Goal: Contribute content: Contribute content

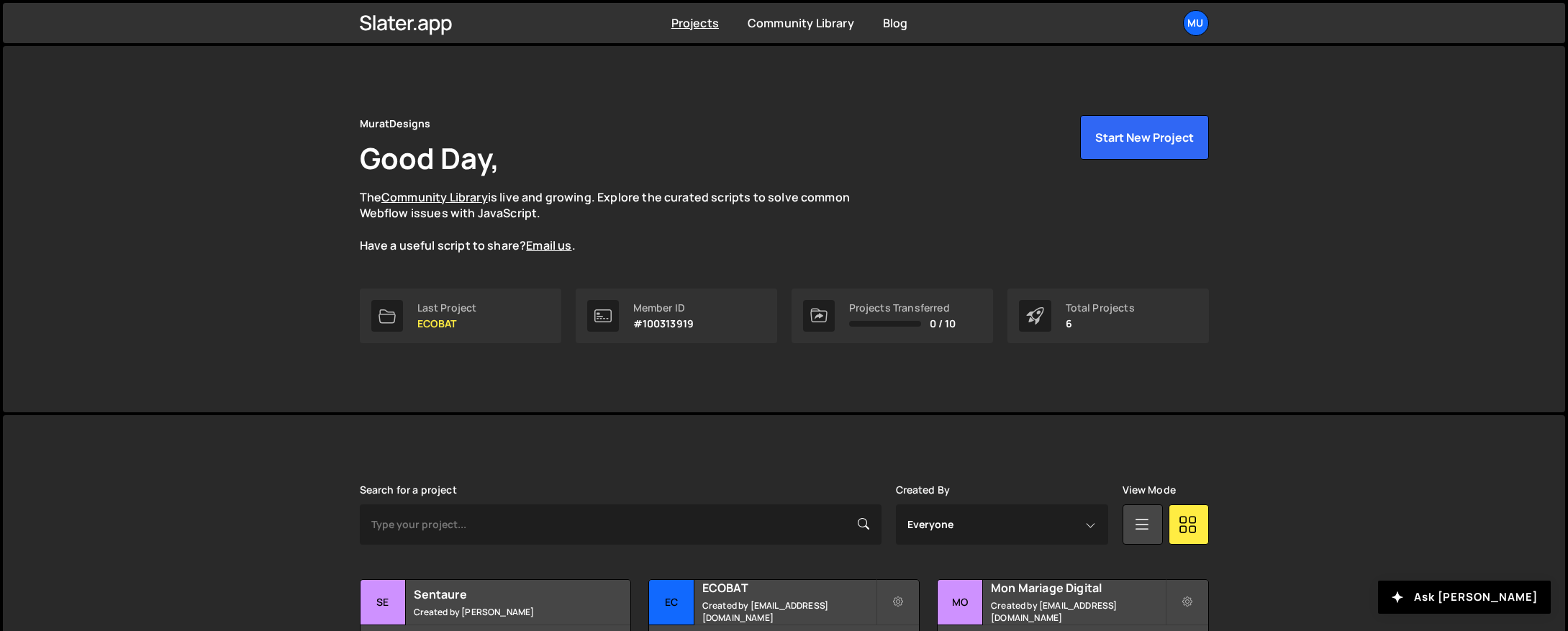
scroll to position [218, 0]
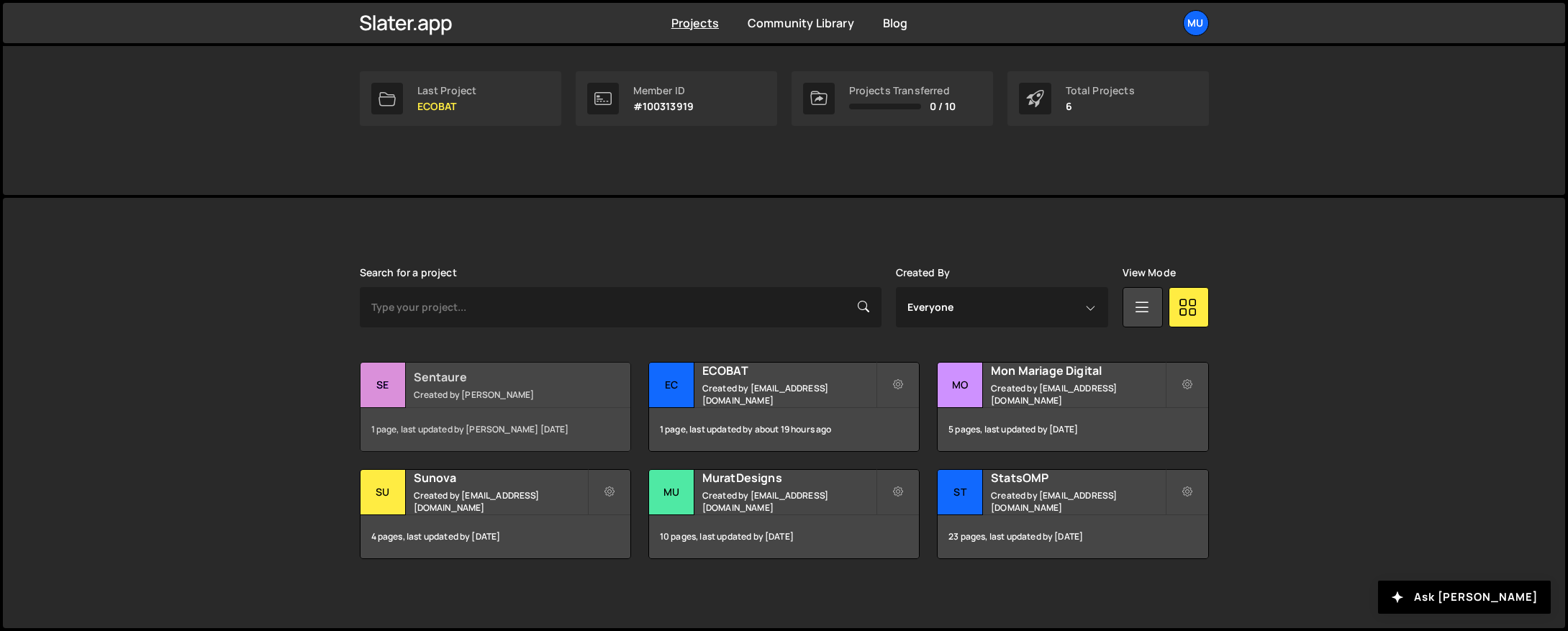
click at [468, 397] on small "Created by Thibaut Obert" at bounding box center [499, 395] width 173 height 12
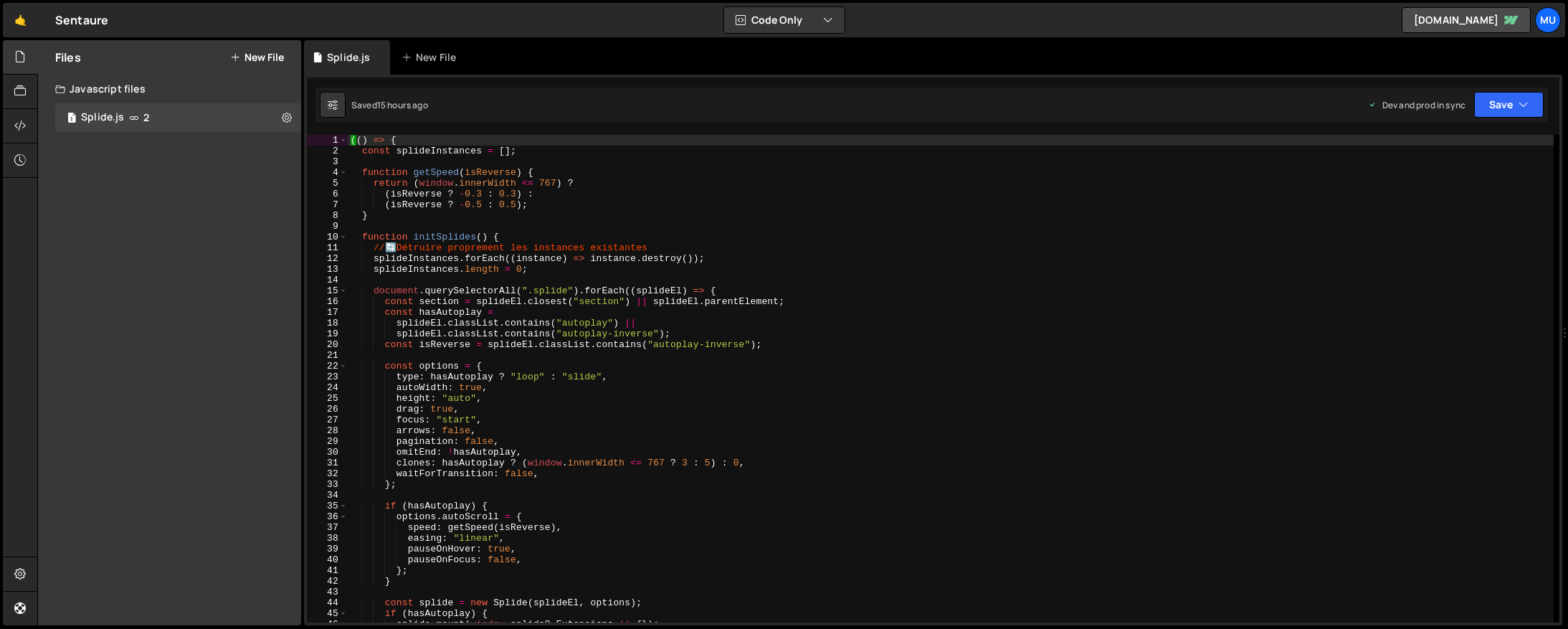
click at [127, 256] on div "Files New File Javascript files 1 Splide.js 2 CSS files Copy share link Edit Fi…" at bounding box center [169, 332] width 263 height 586
click at [260, 49] on div "Files New File" at bounding box center [169, 57] width 263 height 35
click at [250, 54] on button "New File" at bounding box center [257, 57] width 54 height 11
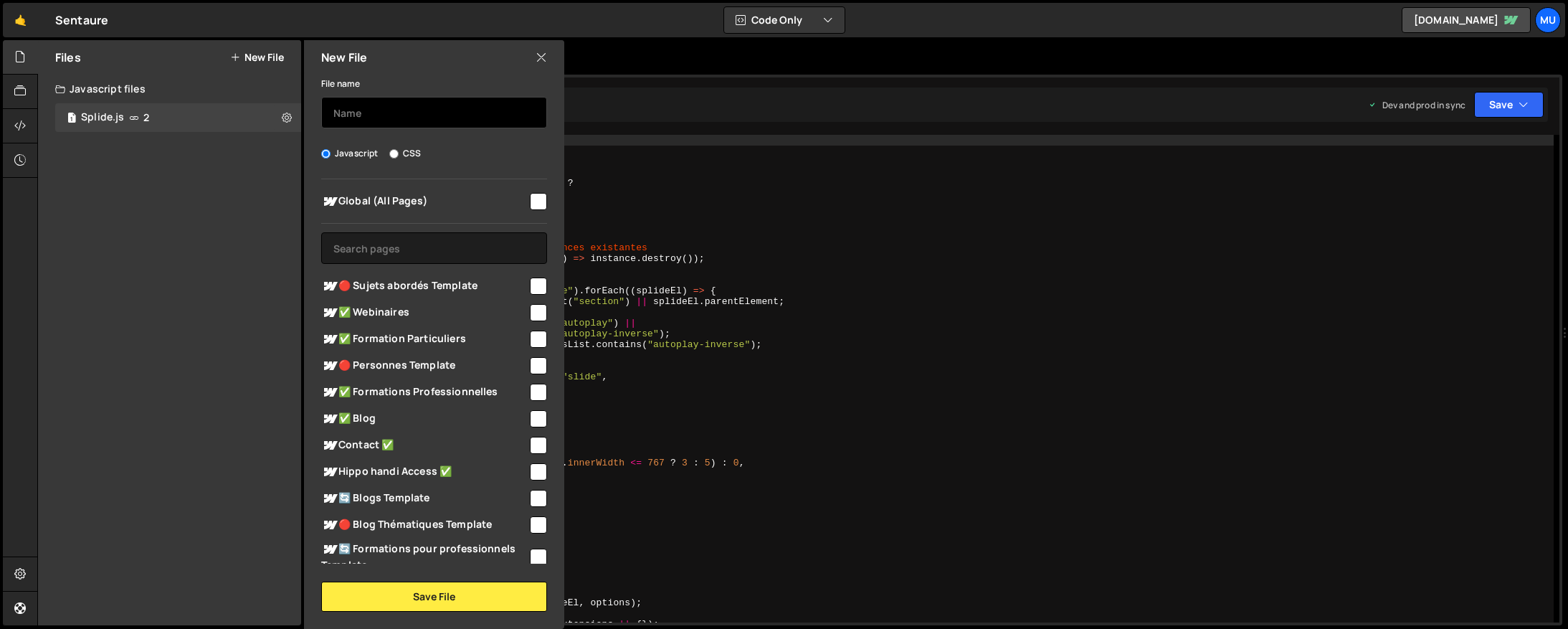
click at [399, 110] on input "text" at bounding box center [434, 113] width 225 height 31
type input "Blog CMS"
click at [390, 495] on span "🔄 Blogs Template" at bounding box center [424, 499] width 206 height 17
checkbox input "true"
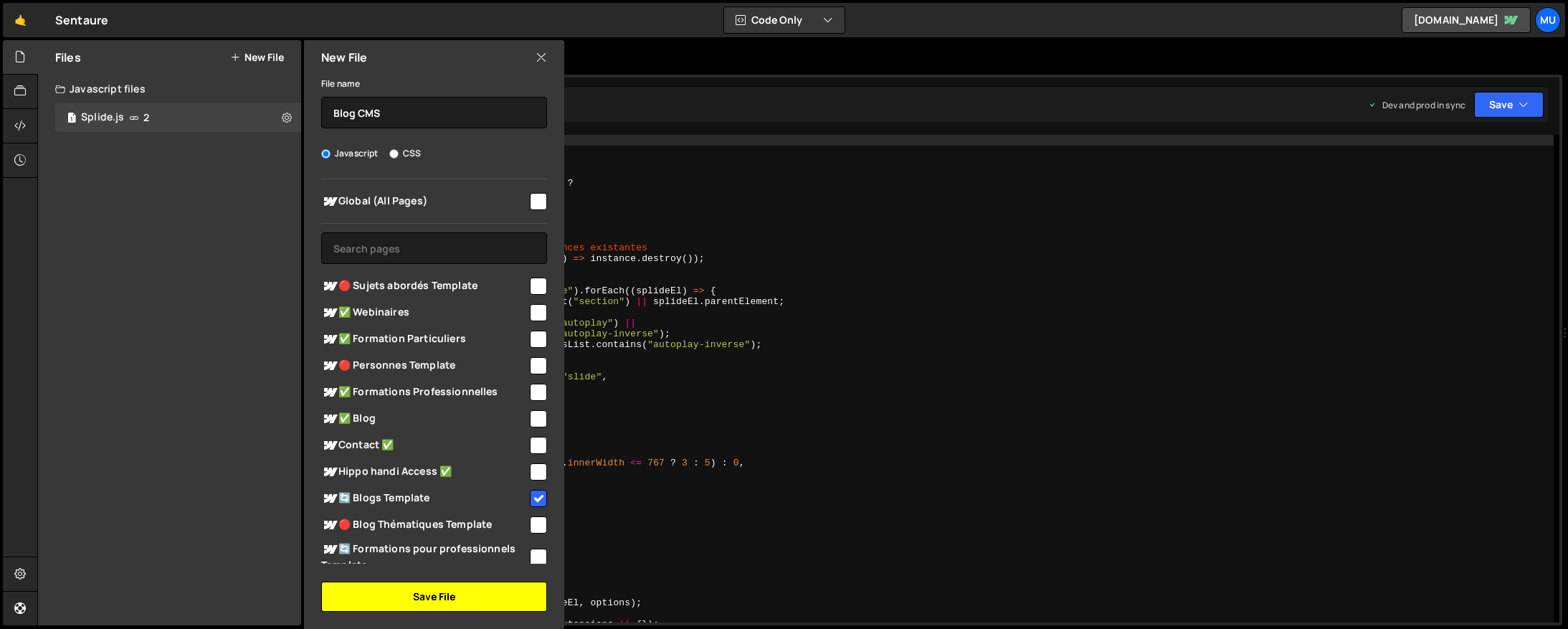
click at [421, 597] on button "Save File" at bounding box center [434, 597] width 225 height 30
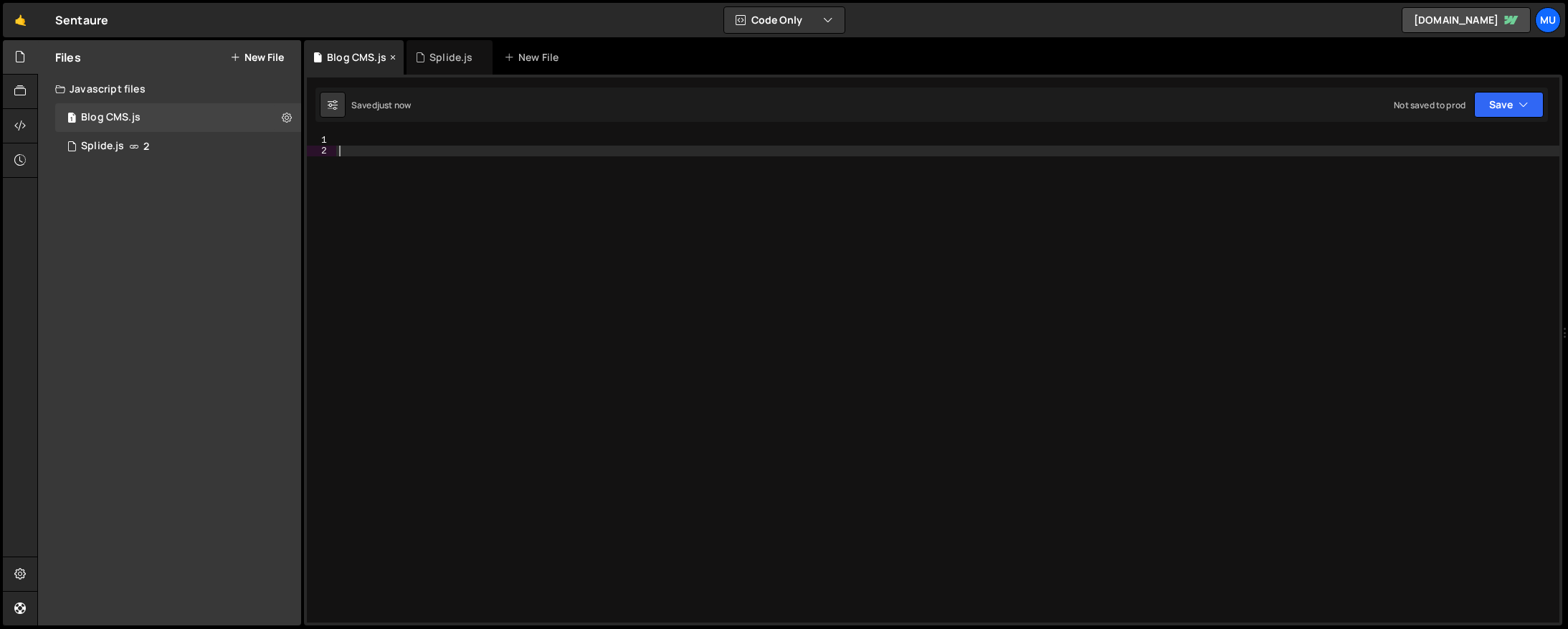
drag, startPoint x: 731, startPoint y: 319, endPoint x: 352, endPoint y: 68, distance: 454.6
click at [709, 313] on div at bounding box center [948, 389] width 1224 height 509
drag, startPoint x: 736, startPoint y: 268, endPoint x: 690, endPoint y: 346, distance: 90.6
click at [736, 265] on div at bounding box center [948, 389] width 1224 height 509
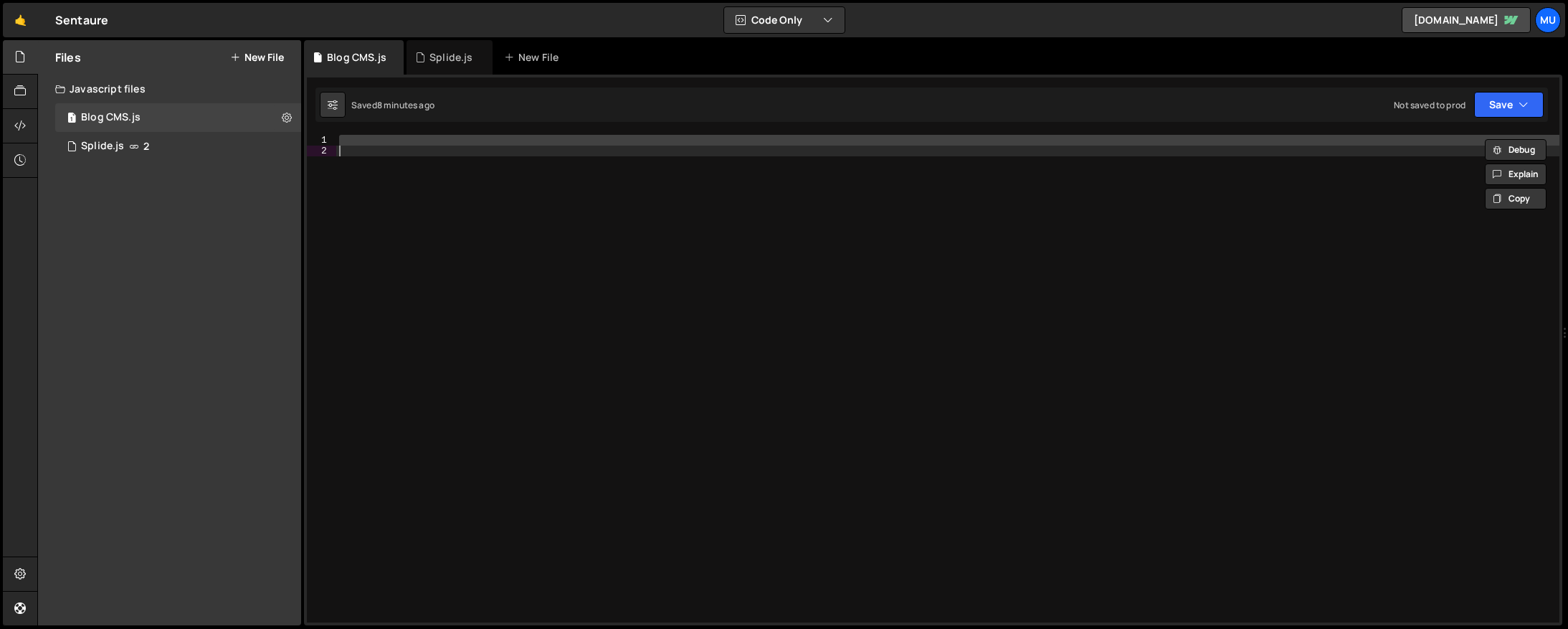
paste textarea
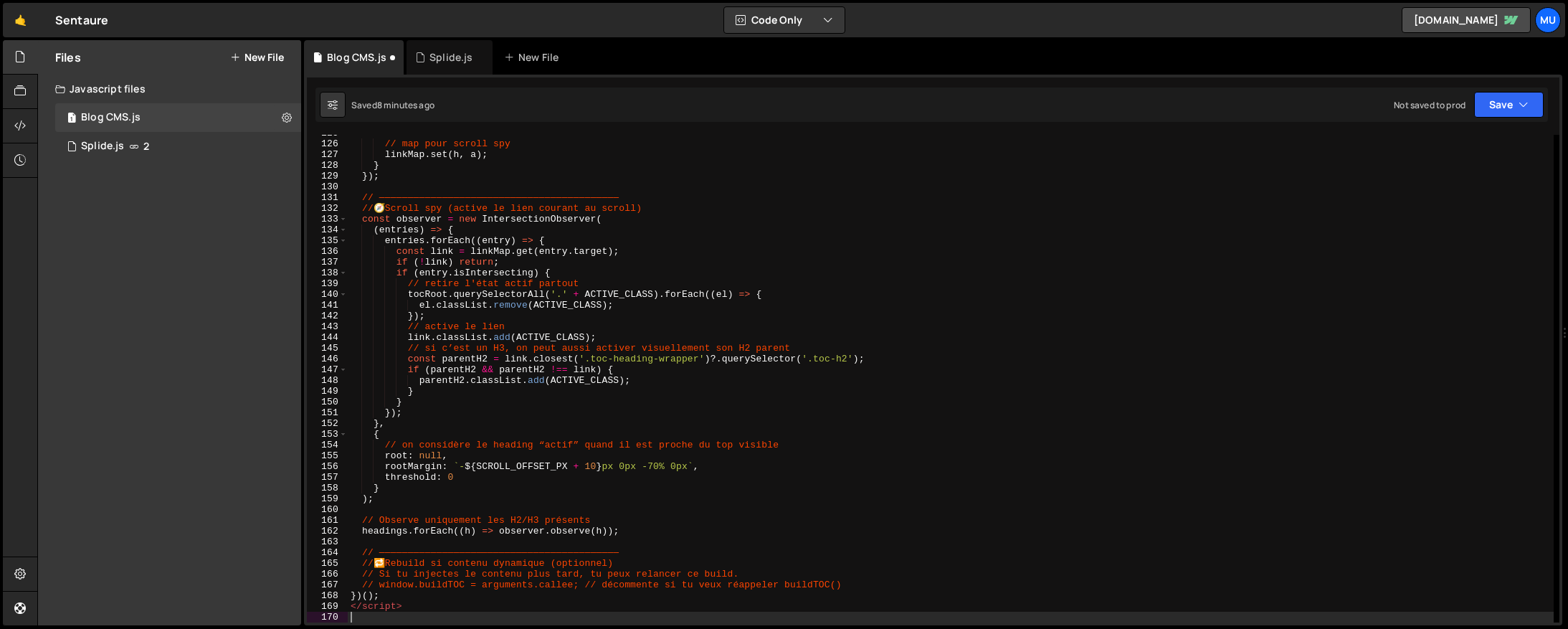
scroll to position [1556, 0]
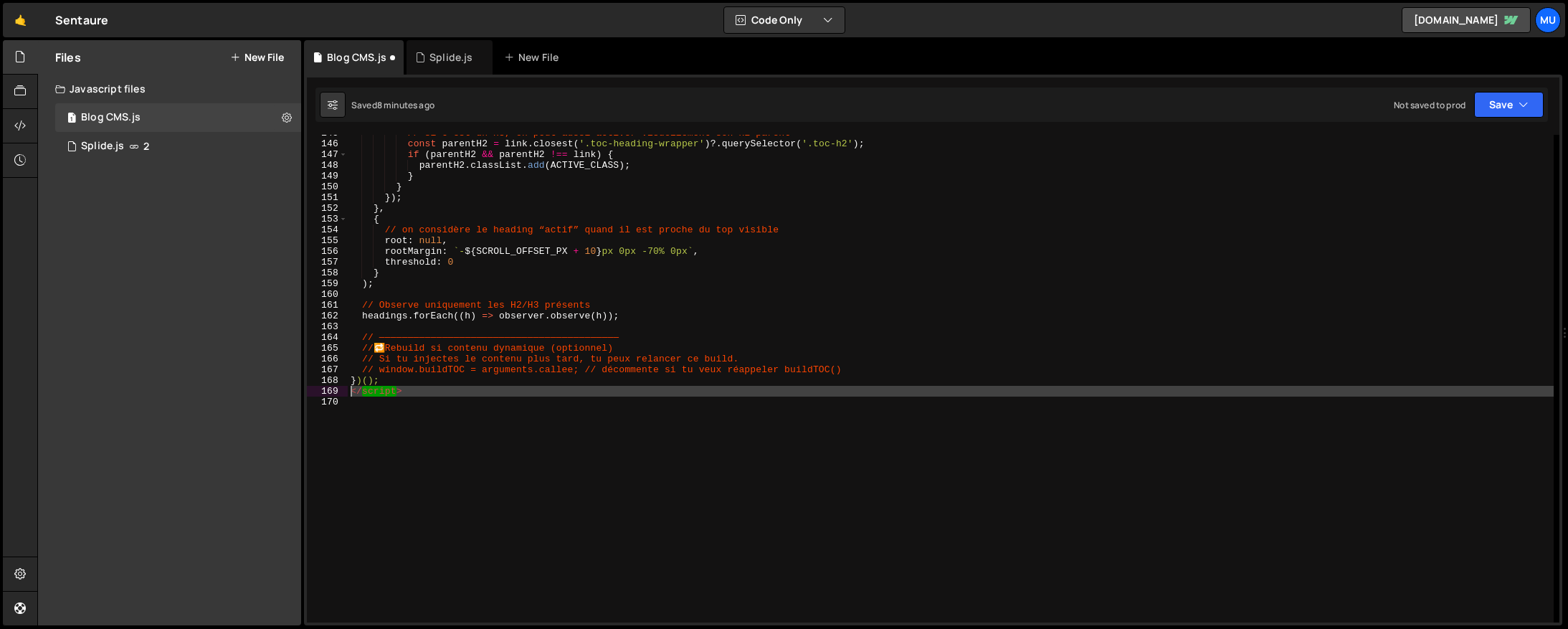
drag, startPoint x: 372, startPoint y: 400, endPoint x: 343, endPoint y: 392, distance: 30.1
click at [343, 392] on div "145 146 147 148 149 150 151 152 153 154 155 156 157 158 159 160 161 162 163 164…" at bounding box center [933, 378] width 1253 height 488
type textarea "</script>"
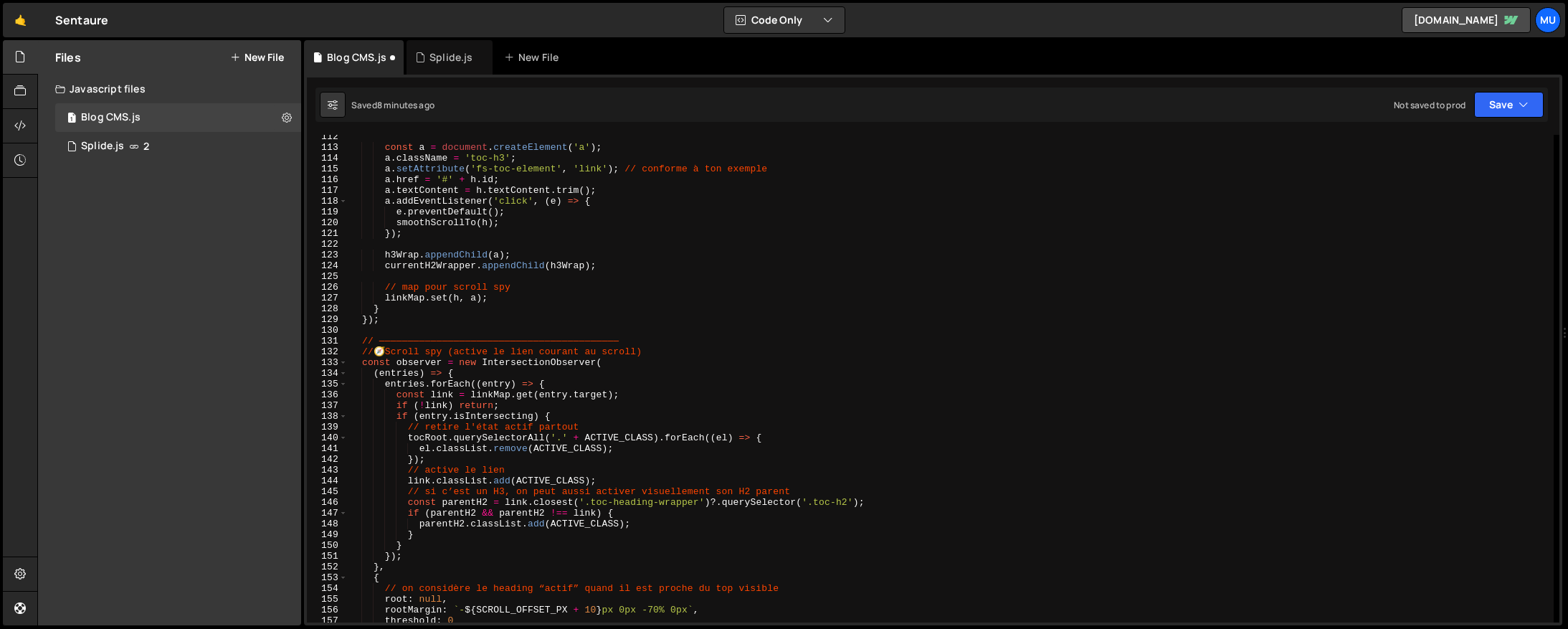
scroll to position [0, 0]
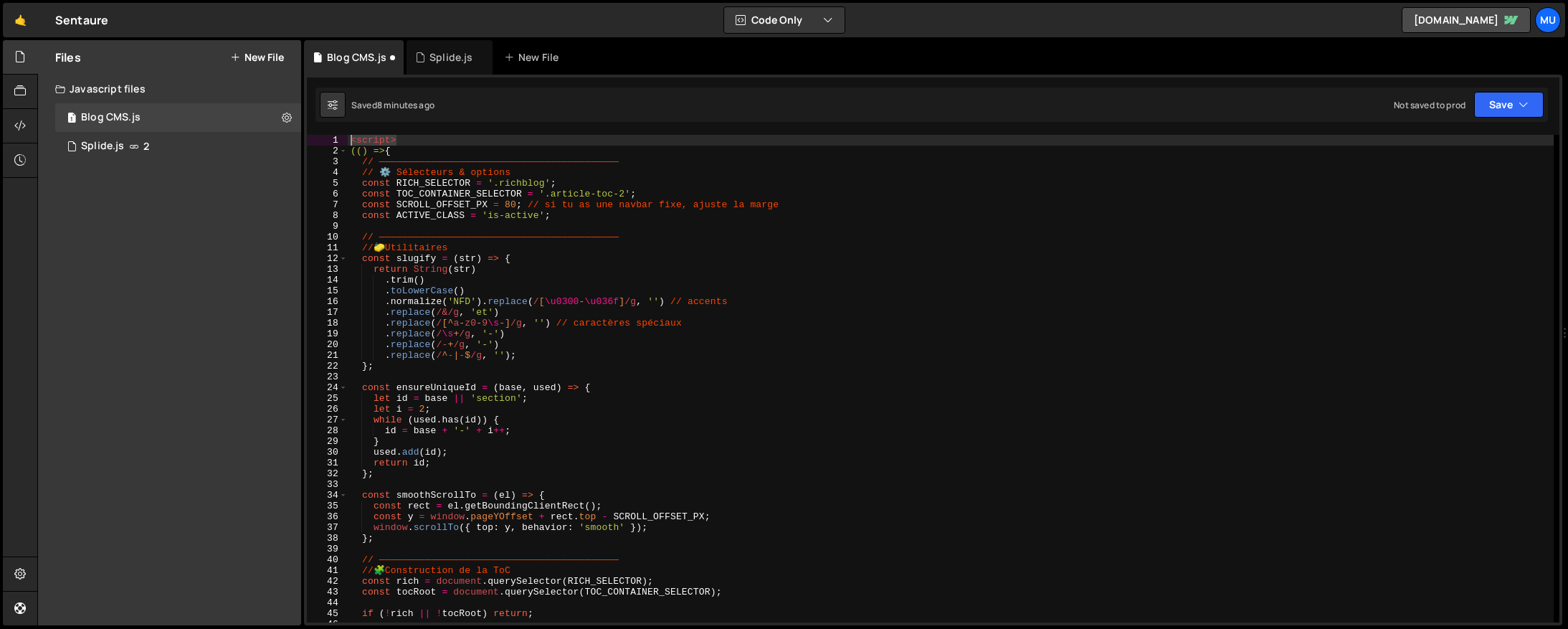
drag, startPoint x: 395, startPoint y: 139, endPoint x: 350, endPoint y: 145, distance: 45.4
click at [326, 134] on div "})(); 1 2 3 4 5 6 7 8 9 10 11 12 13 14 15 16 17 18 19 20 21 22 23 24 25 26 27 2…" at bounding box center [933, 378] width 1253 height 488
type textarea "<script>"
click at [349, 146] on div "(( ) => { // —————————————————————————————————————————— // ⚙️ Sélecteurs & opti…" at bounding box center [951, 389] width 1206 height 509
type textarea "(() => {"
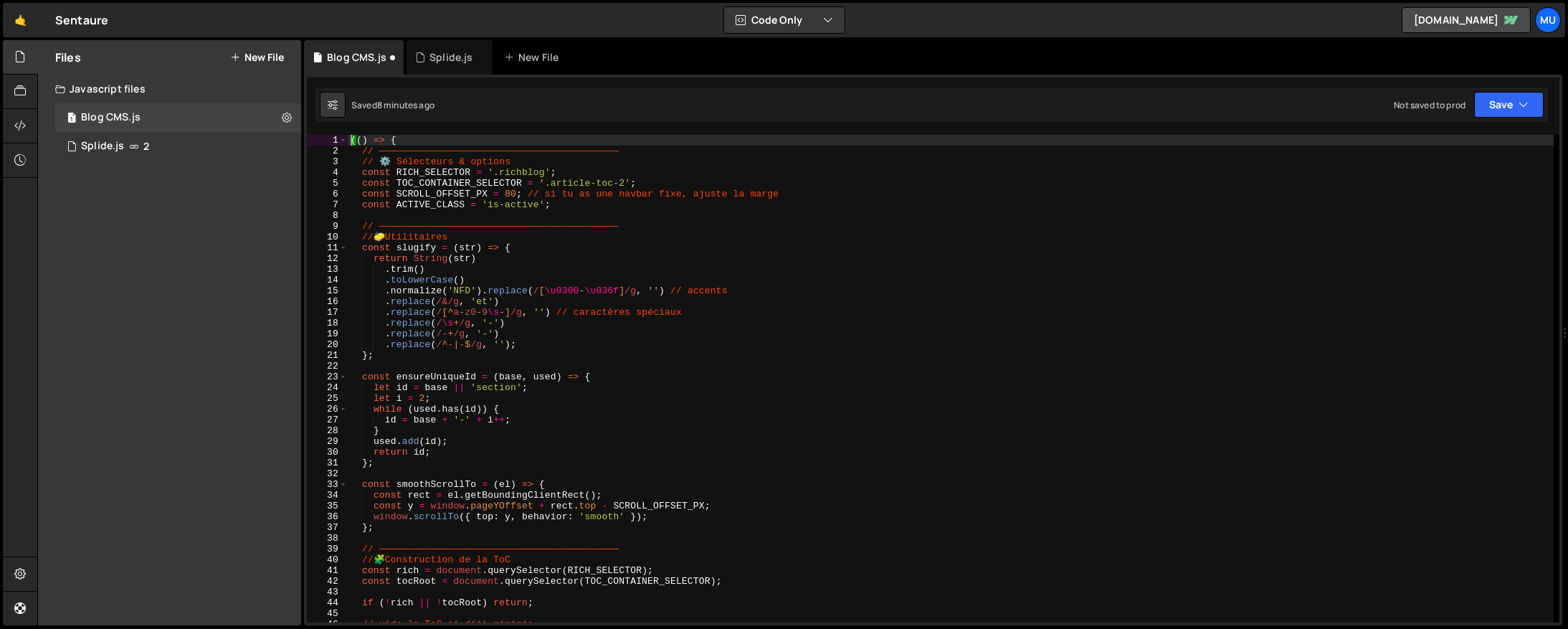
click at [411, 141] on div "(( ) => { // —————————————————————————————————————————— // ⚙️ Sélecteurs & opti…" at bounding box center [951, 389] width 1206 height 509
click at [818, 217] on div "(( ) => { // —————————————————————————————————————————— // ⚙️ Sélecteurs & opti…" at bounding box center [951, 389] width 1206 height 509
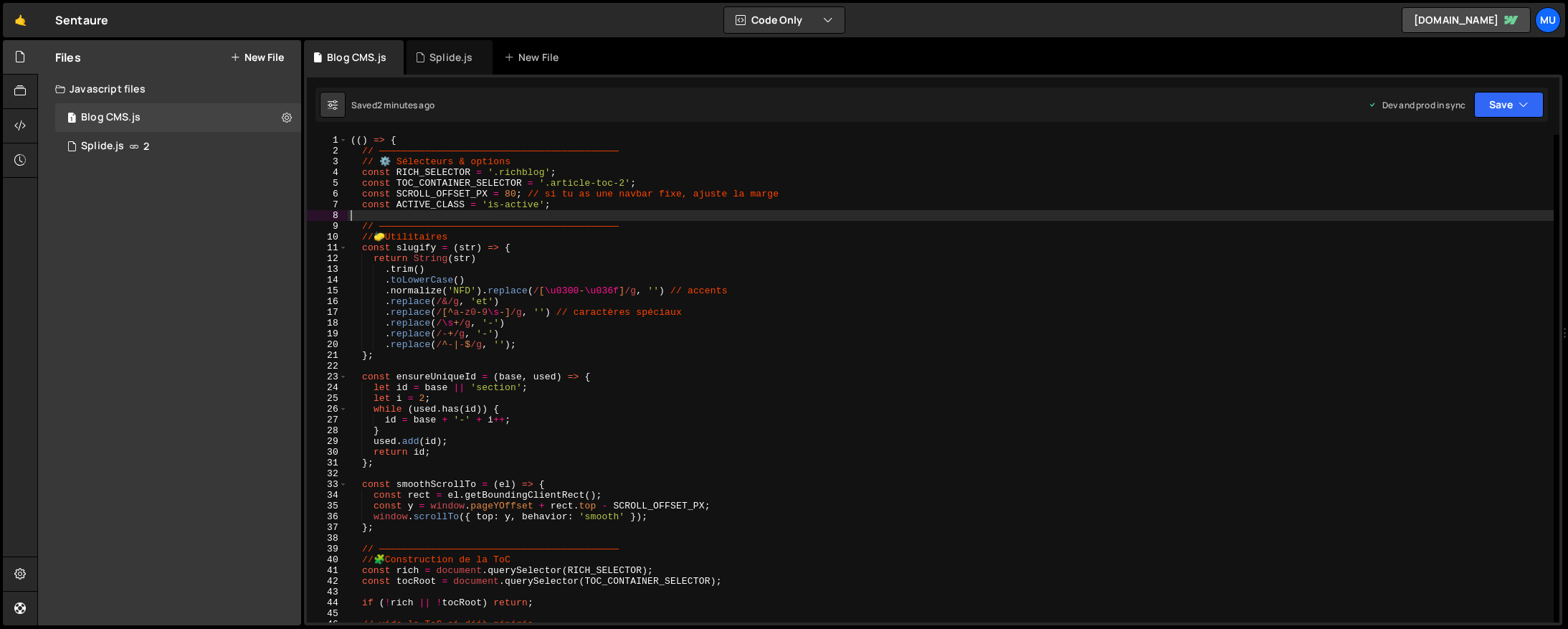
type textarea "})();"
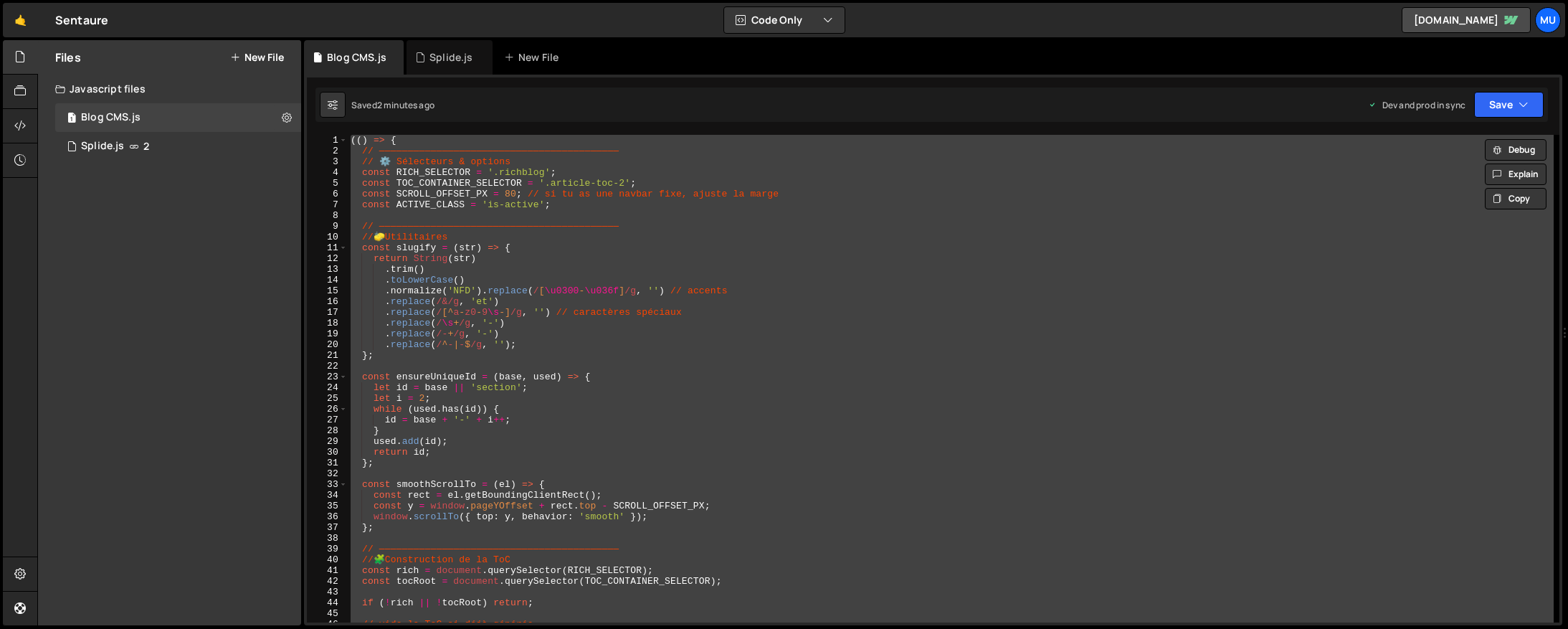
paste textarea
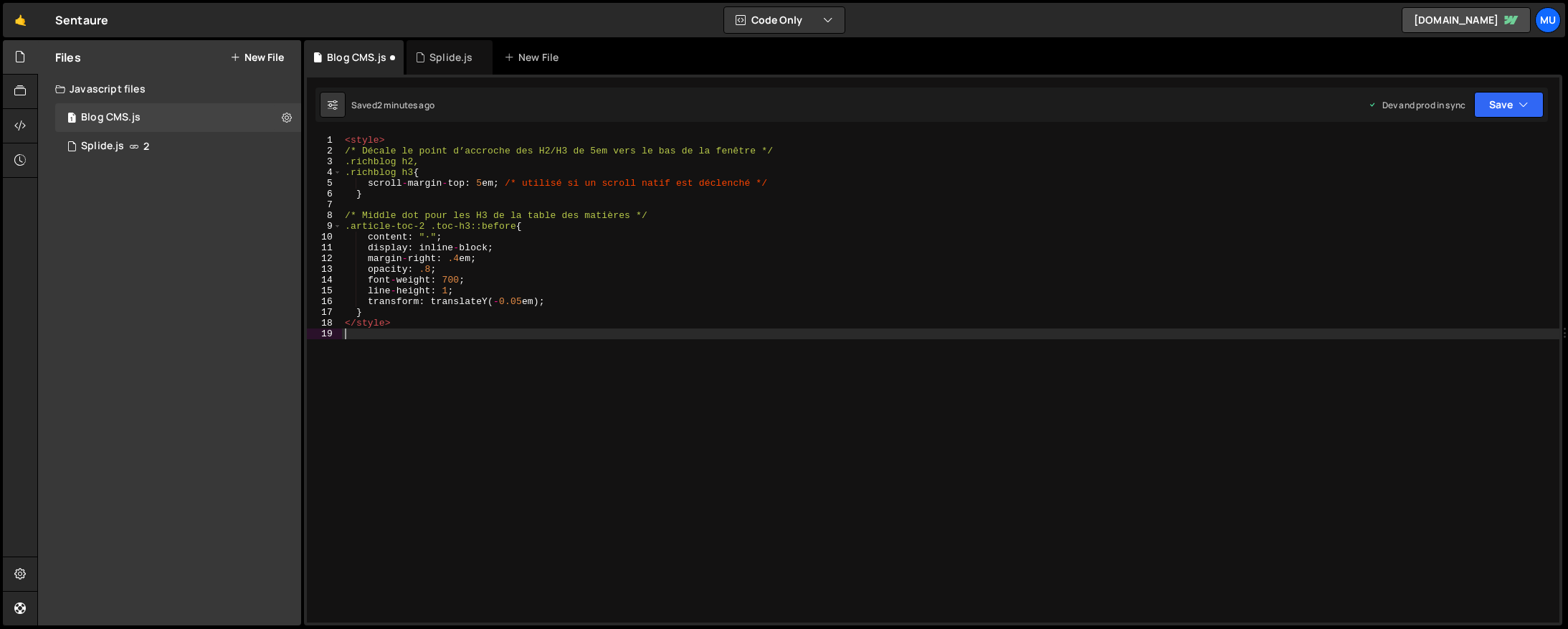
drag, startPoint x: 379, startPoint y: 334, endPoint x: 393, endPoint y: 339, distance: 14.9
click at [393, 339] on div "< style > /* Décale le point d’accroche des H2/H3 de 5em vers le bas de la fenê…" at bounding box center [951, 389] width 1218 height 509
click at [454, 345] on div "< style > /* Décale le point d’accroche des H2/H3 de 5em vers le bas de la fenê…" at bounding box center [951, 389] width 1218 height 509
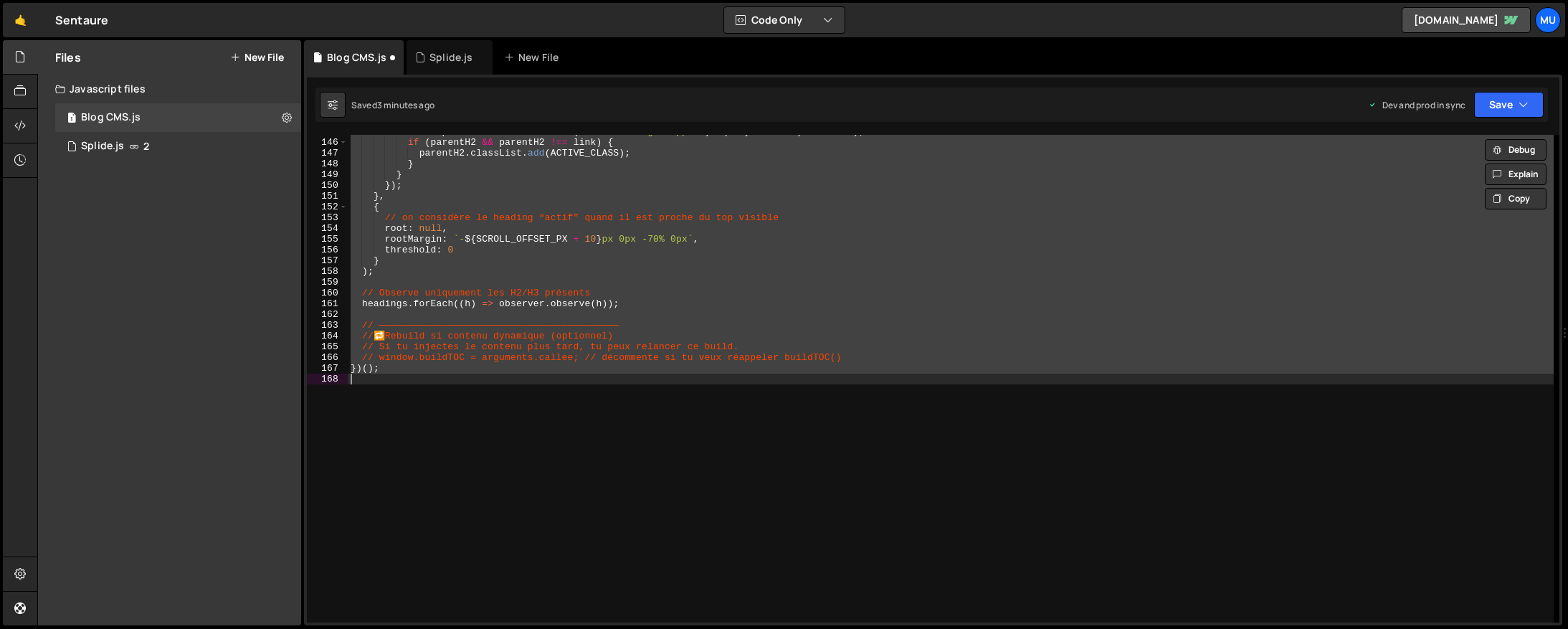
click at [1097, 368] on div "const parentH2 = link . closest ( '.toc-heading-wrapper' ) ?. querySelector ( '…" at bounding box center [951, 381] width 1206 height 509
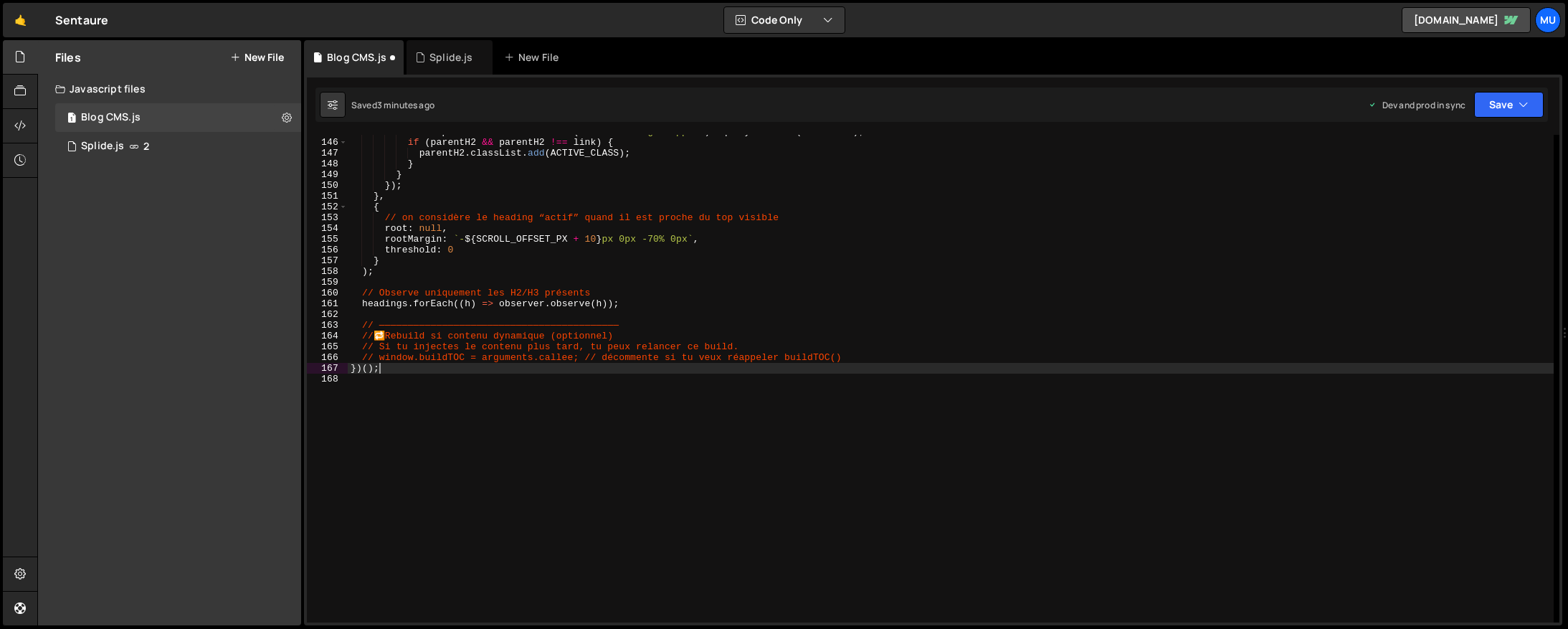
type textarea "})();"
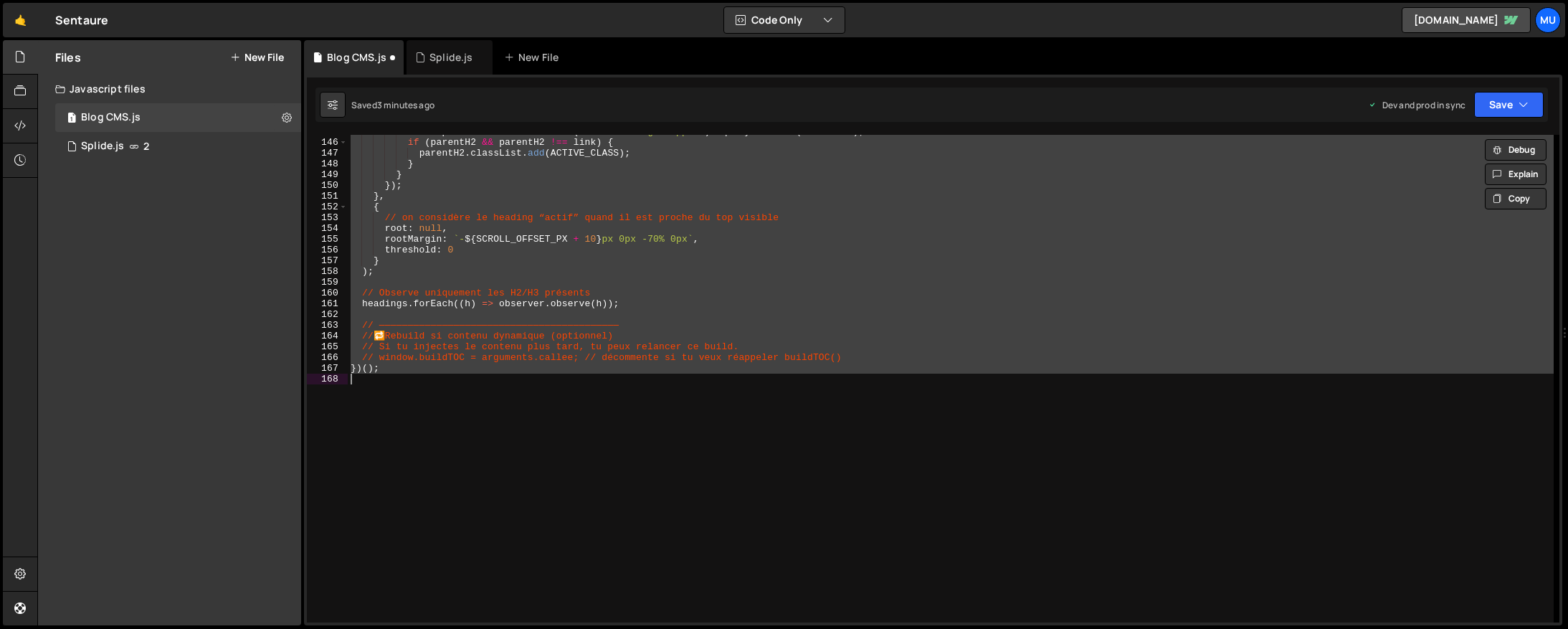
paste textarea
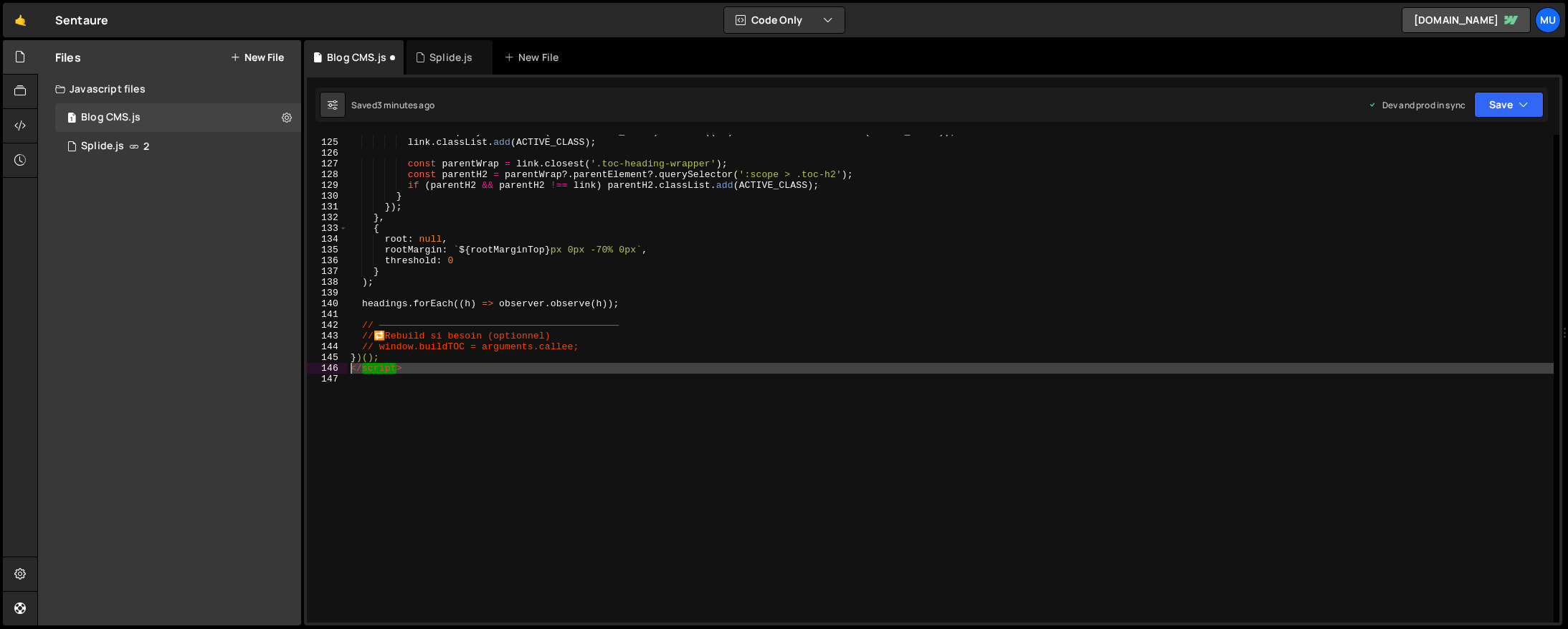
drag, startPoint x: 384, startPoint y: 383, endPoint x: 332, endPoint y: 365, distance: 55.0
click at [332, 365] on div "124 125 126 127 128 129 130 131 132 133 134 135 136 137 138 139 140 141 142 143…" at bounding box center [933, 378] width 1253 height 488
type textarea "</script>"
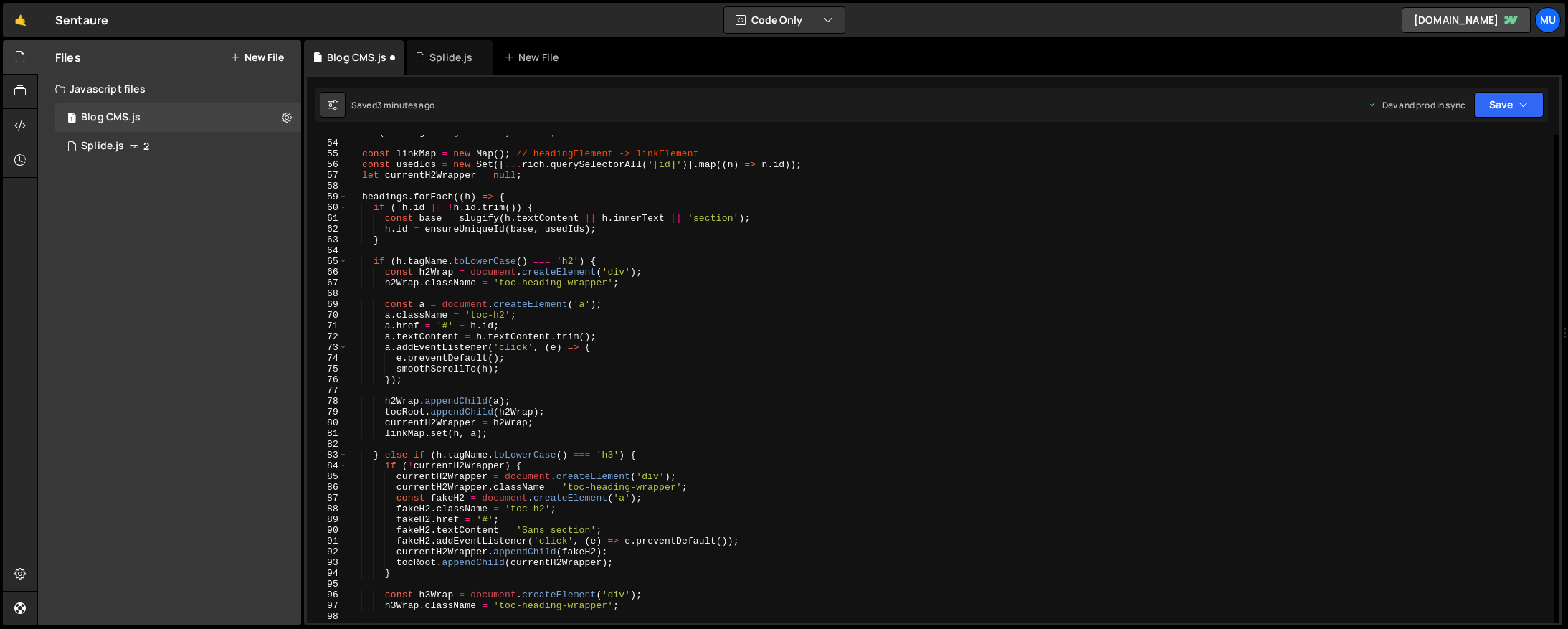
scroll to position [0, 0]
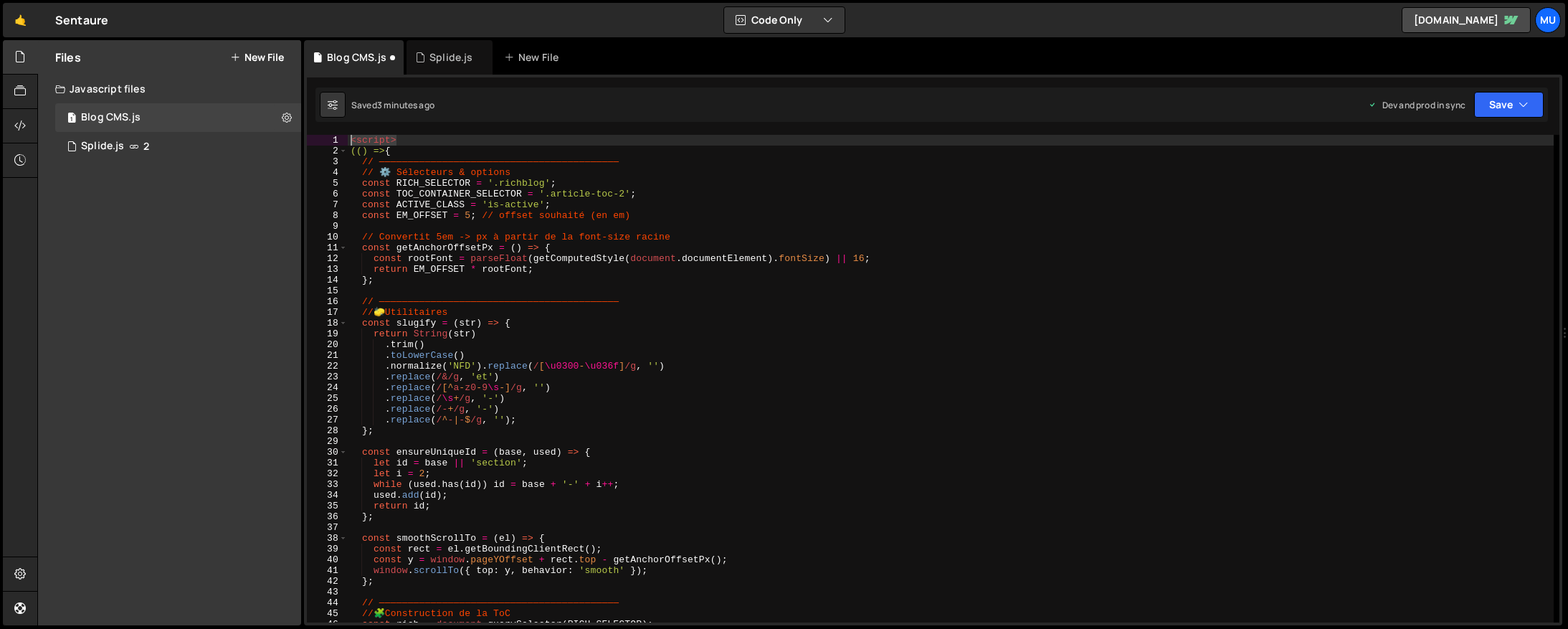
drag, startPoint x: 409, startPoint y: 142, endPoint x: 343, endPoint y: 143, distance: 66.0
click at [307, 131] on div "1 2 3 4 5 6 7 8 9 10 11 12 13 14 15 16 17 18 19 20 21 22 23 24 25 26 27 28 29 3…" at bounding box center [933, 350] width 1258 height 551
type textarea "<script>"
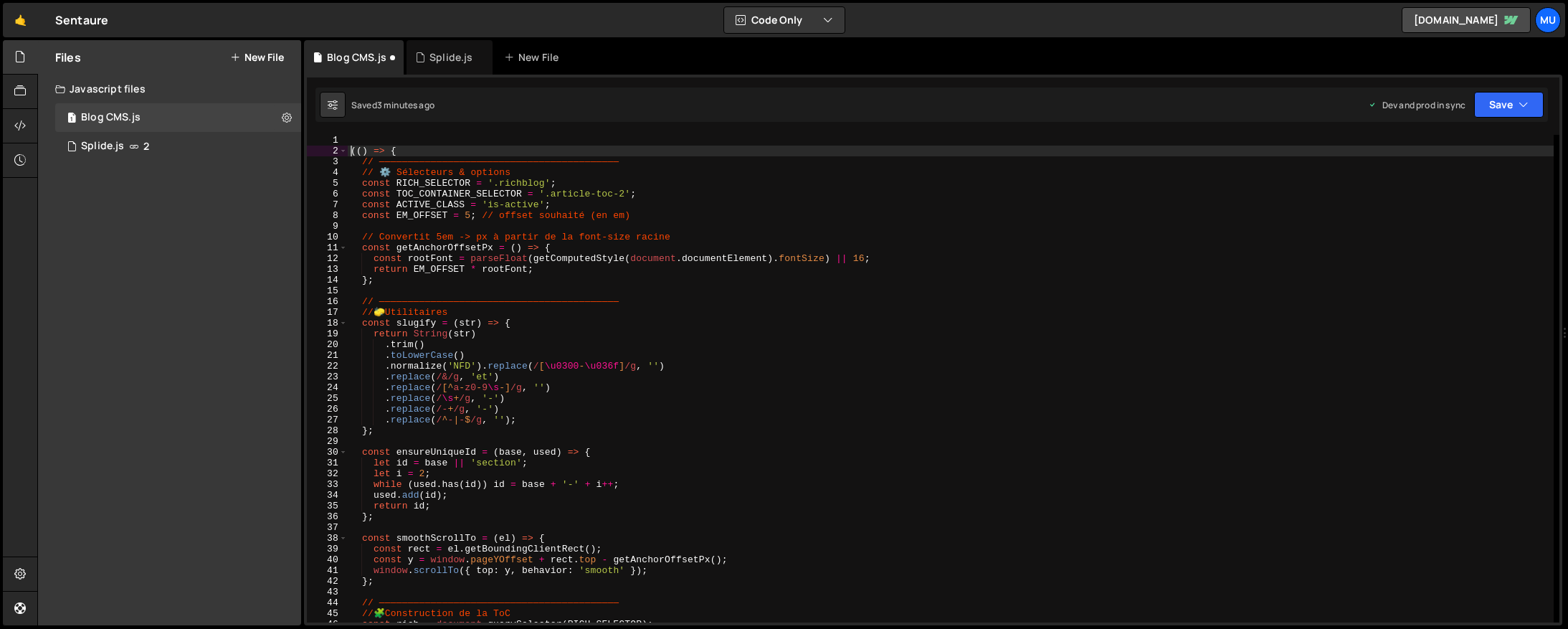
click at [350, 146] on div "(( ) => { // —————————————————————————————————————————— // ⚙️ Sélecteurs & opti…" at bounding box center [951, 389] width 1206 height 509
type textarea "(() => {"
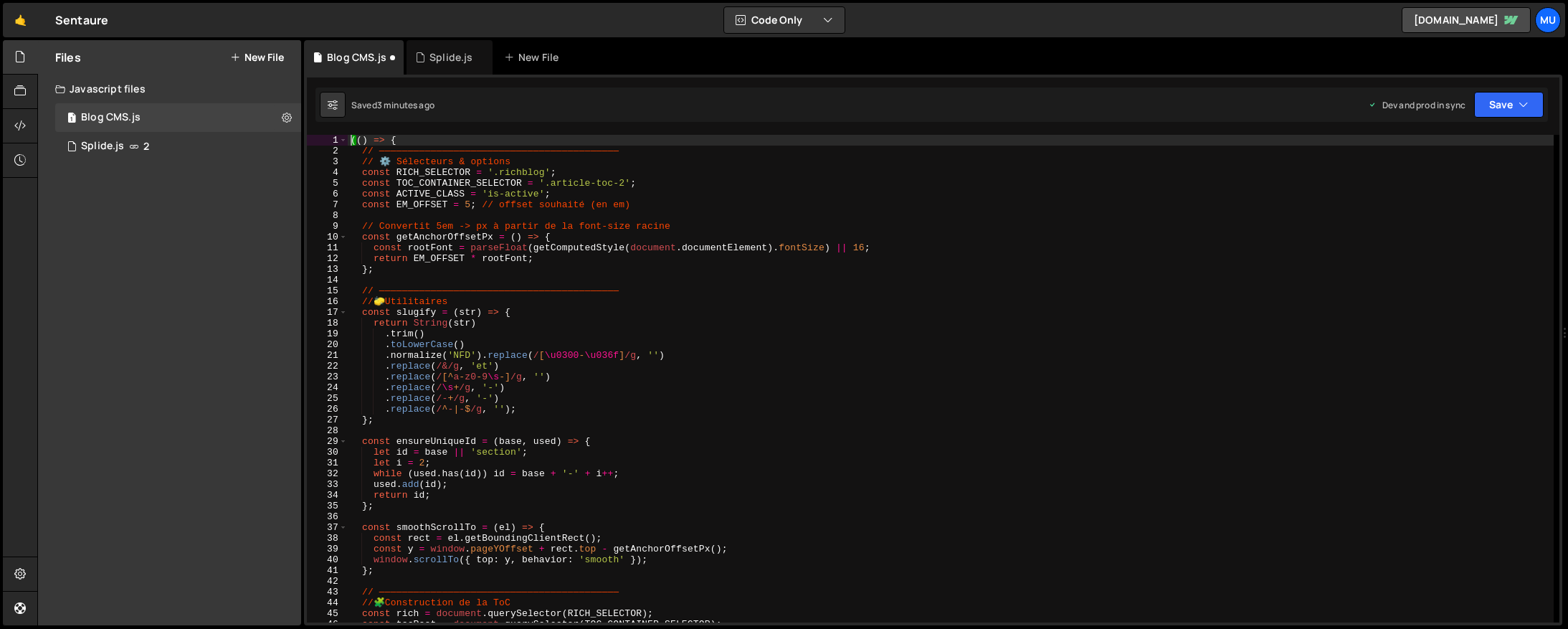
click at [585, 211] on div "(( ) => { // —————————————————————————————————————————— // ⚙️ Sélecteurs & opti…" at bounding box center [951, 389] width 1206 height 509
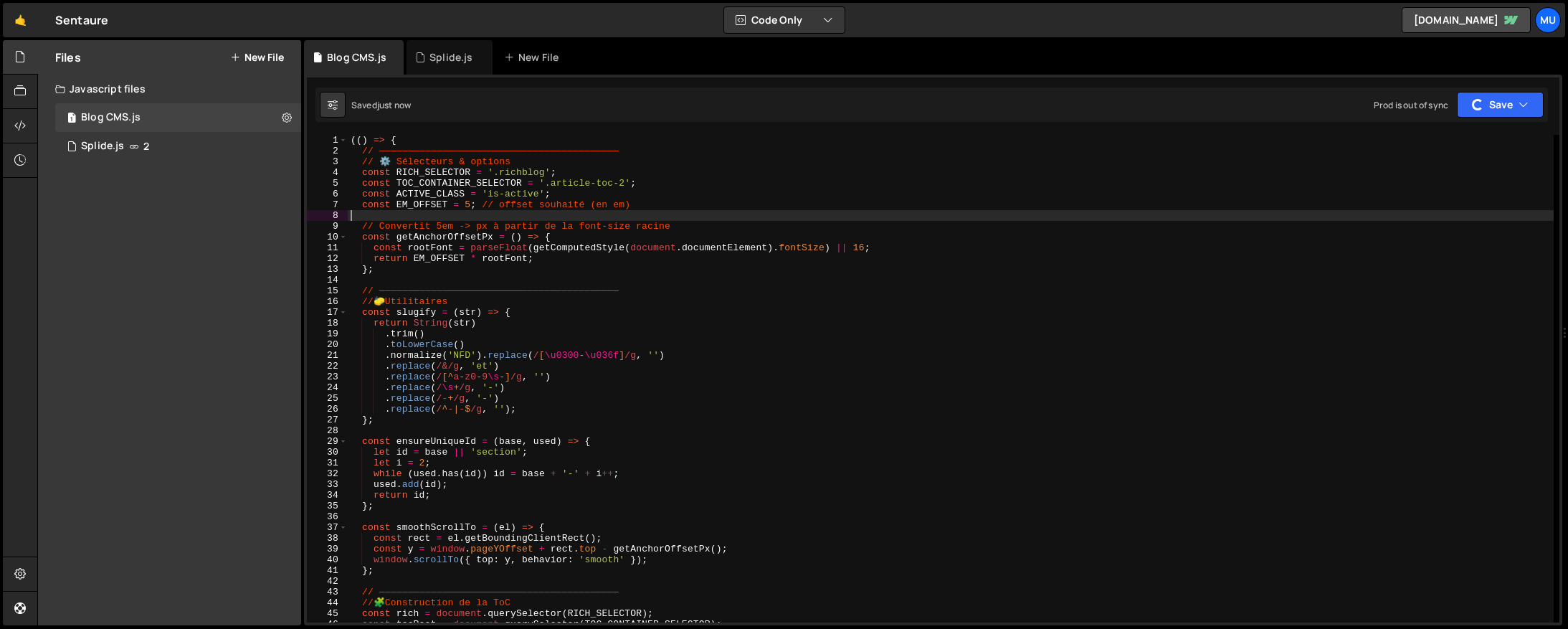
click at [269, 56] on button "New File" at bounding box center [257, 57] width 54 height 11
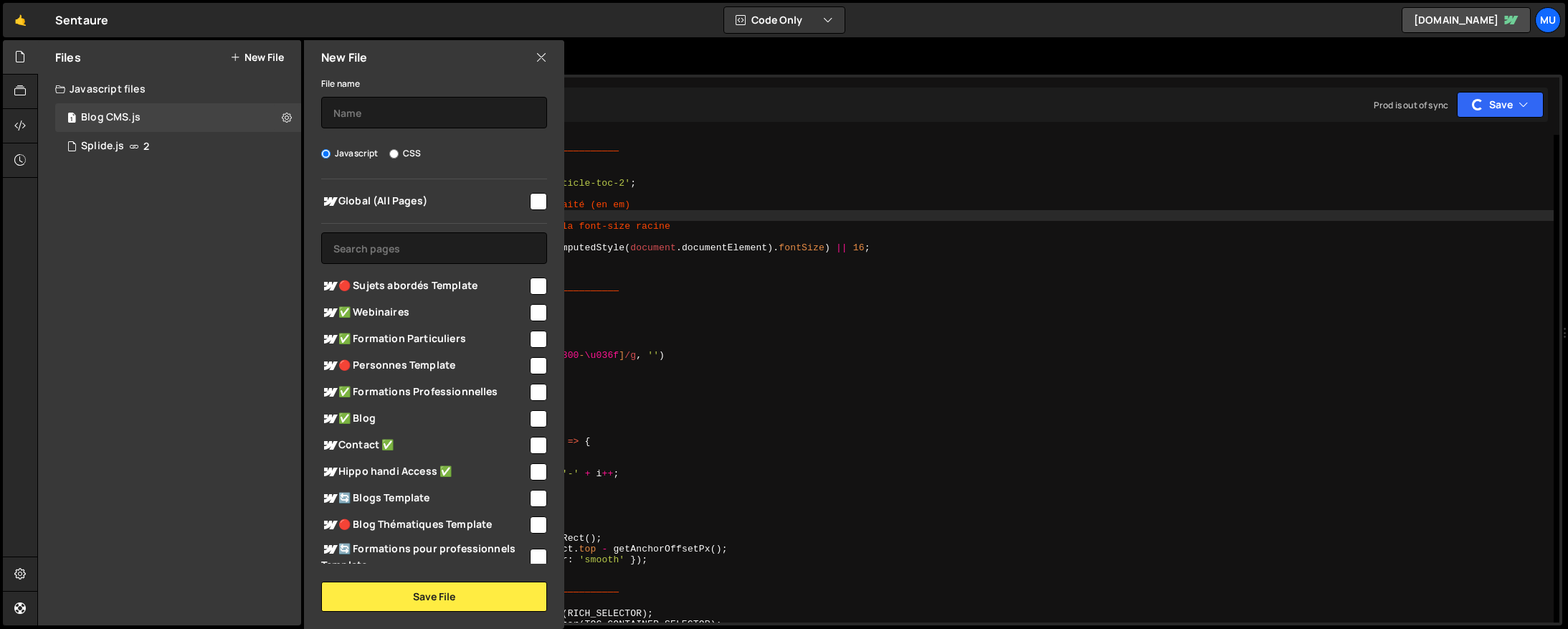
click at [416, 156] on label "CSS" at bounding box center [405, 154] width 31 height 15
click at [399, 156] on input "CSS" at bounding box center [394, 154] width 10 height 10
radio input "true"
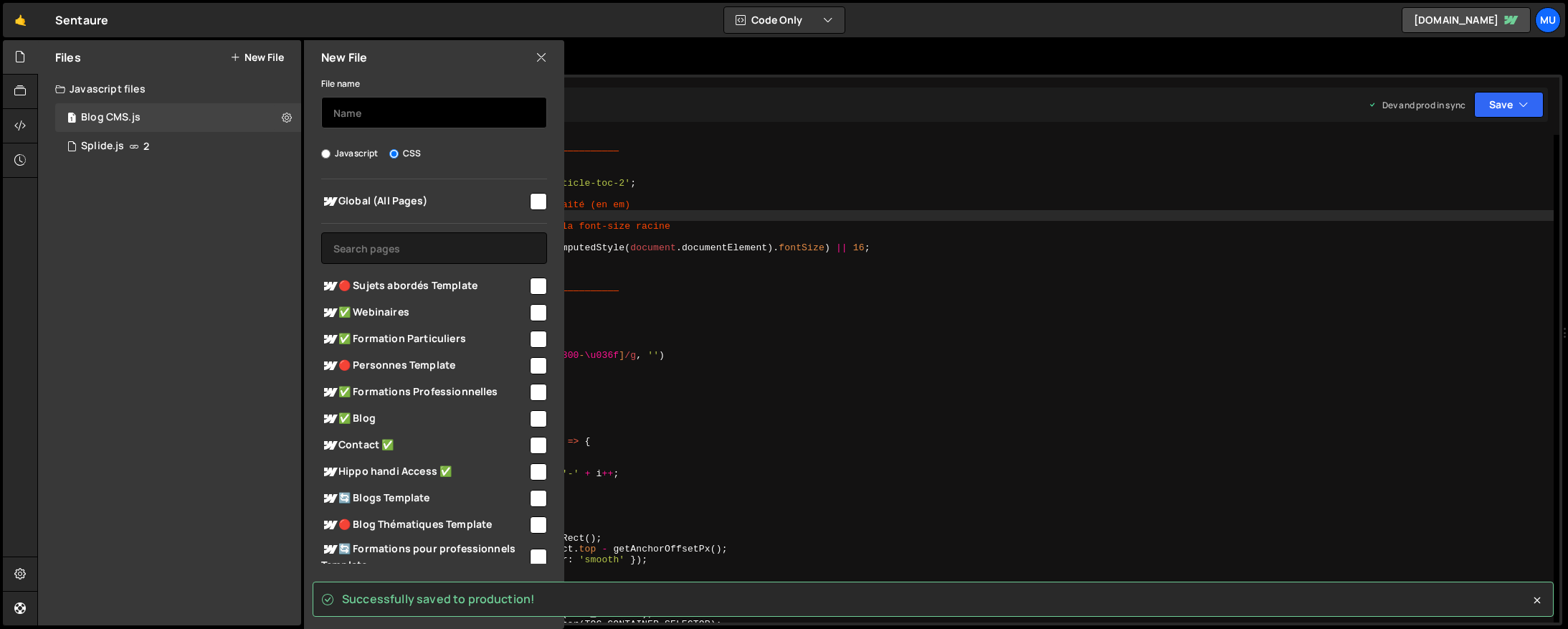
click at [398, 118] on input "text" at bounding box center [434, 113] width 225 height 31
type input "Blog CMS"
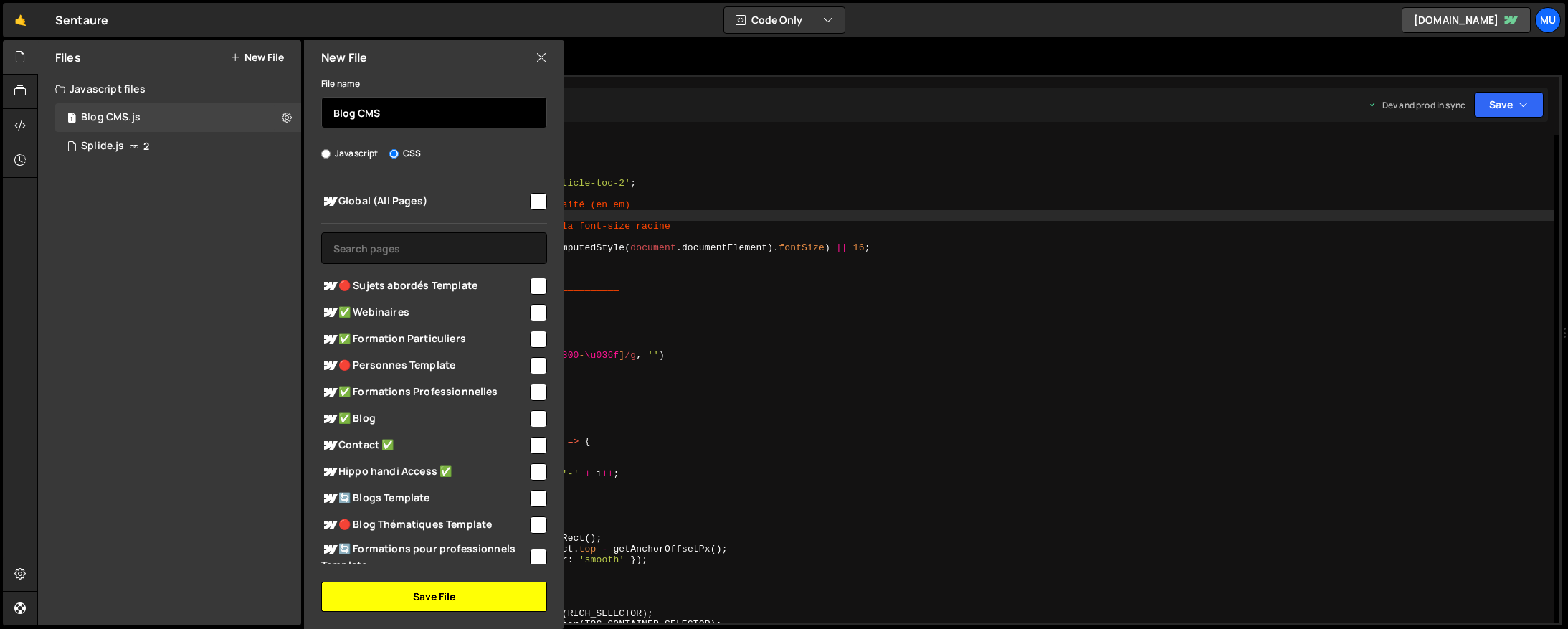
scroll to position [266, 0]
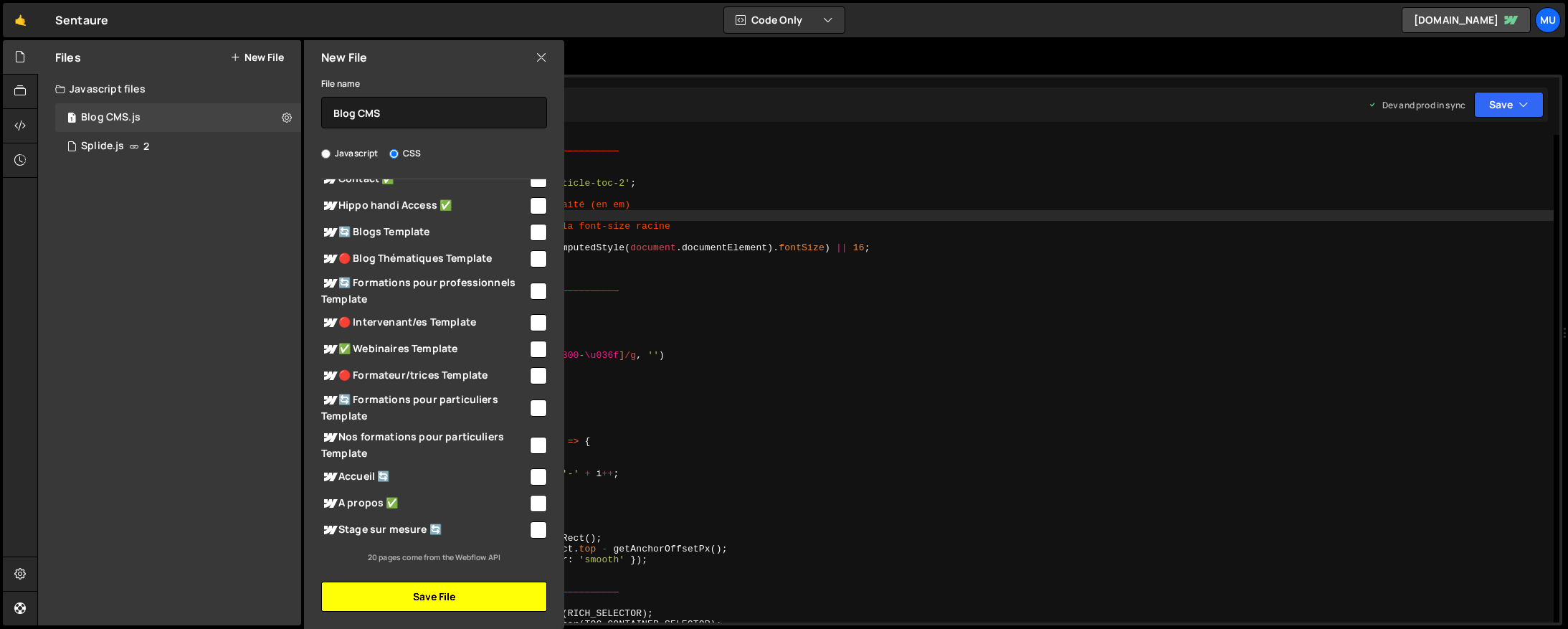
click at [423, 589] on button "Save File" at bounding box center [434, 597] width 225 height 30
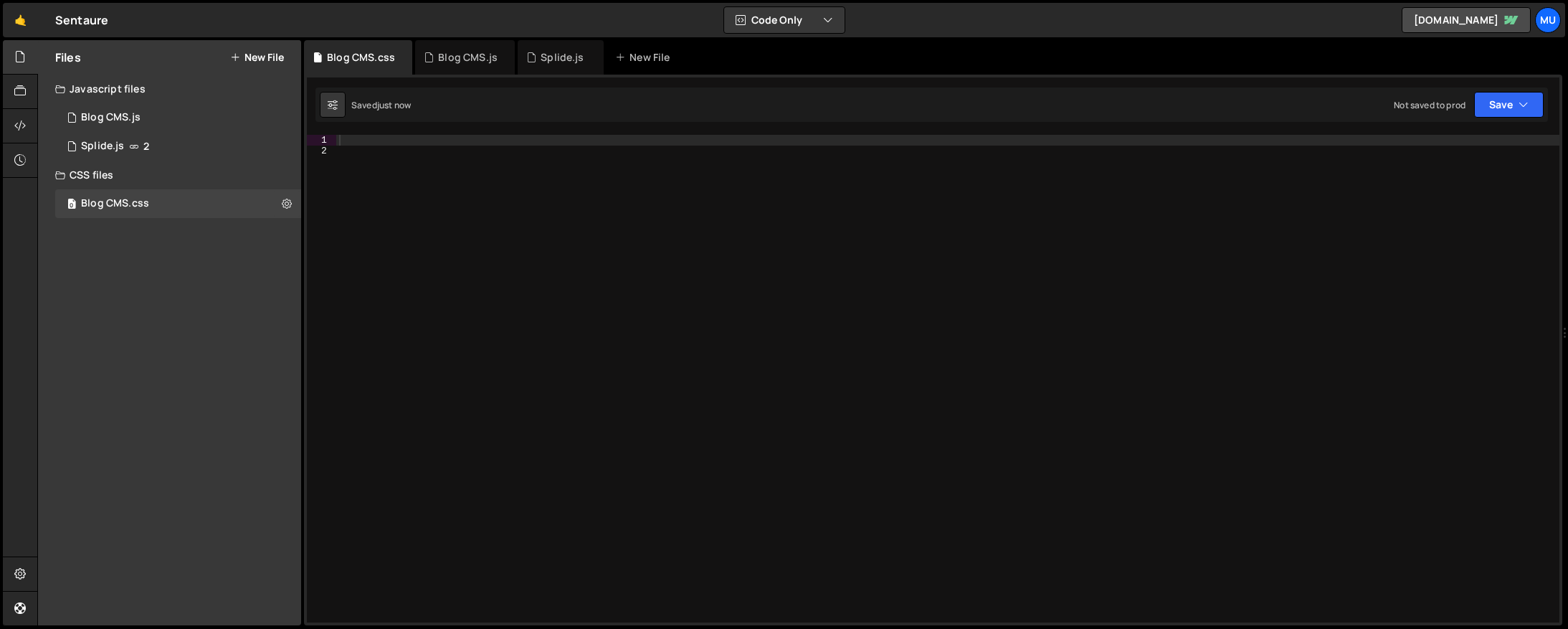
click at [428, 190] on div at bounding box center [948, 389] width 1224 height 509
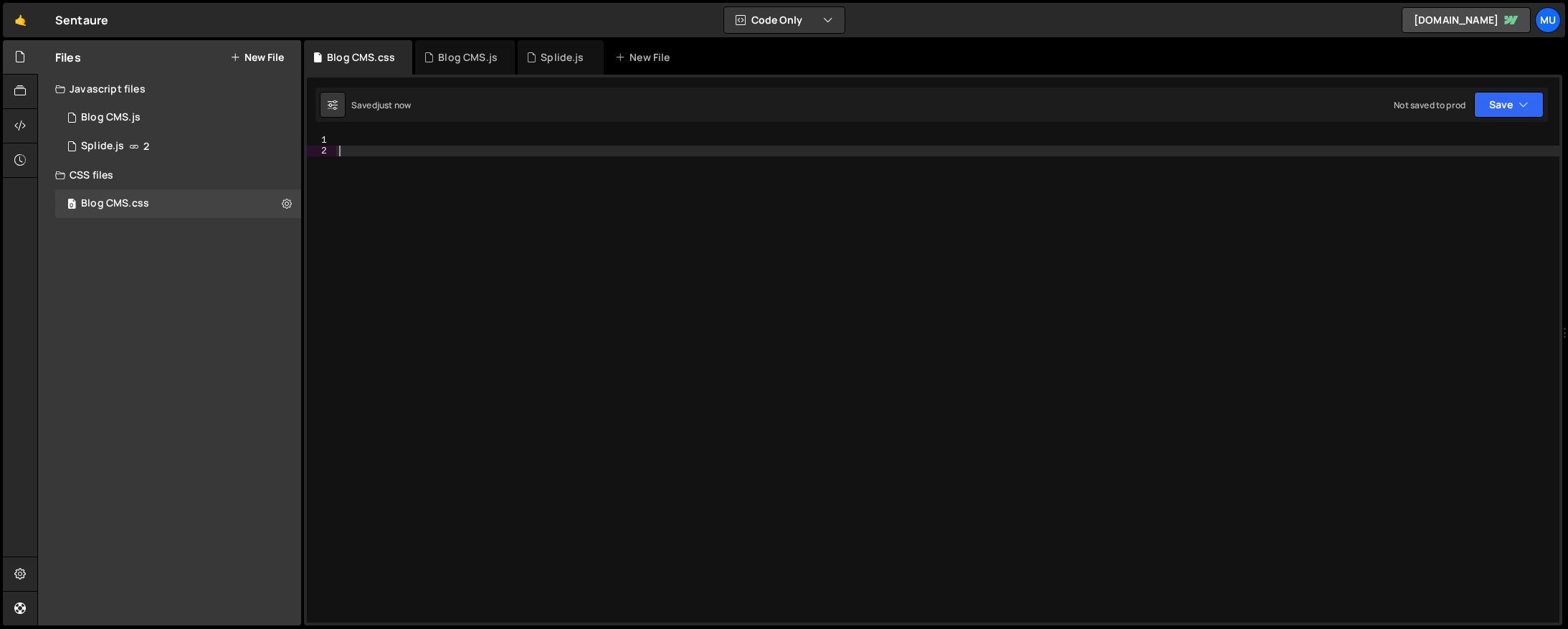
paste textarea "</style>"
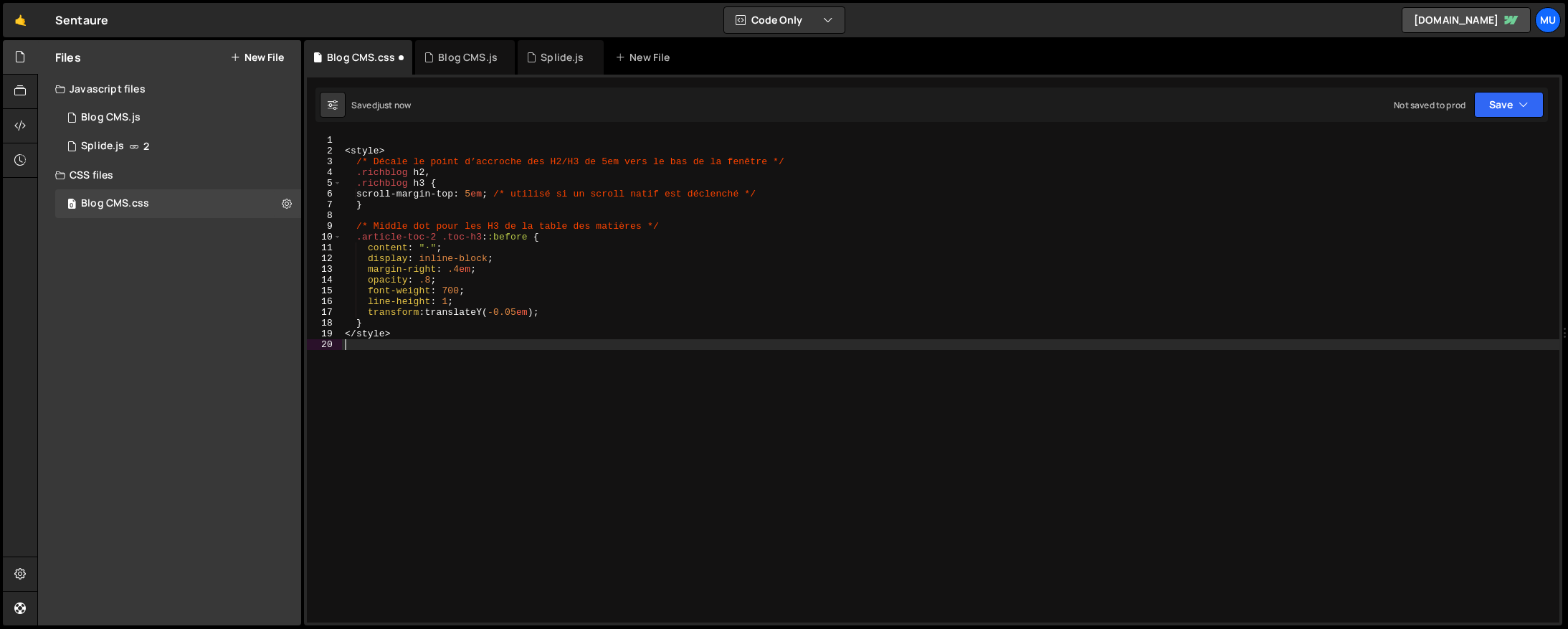
type textarea "</style>"
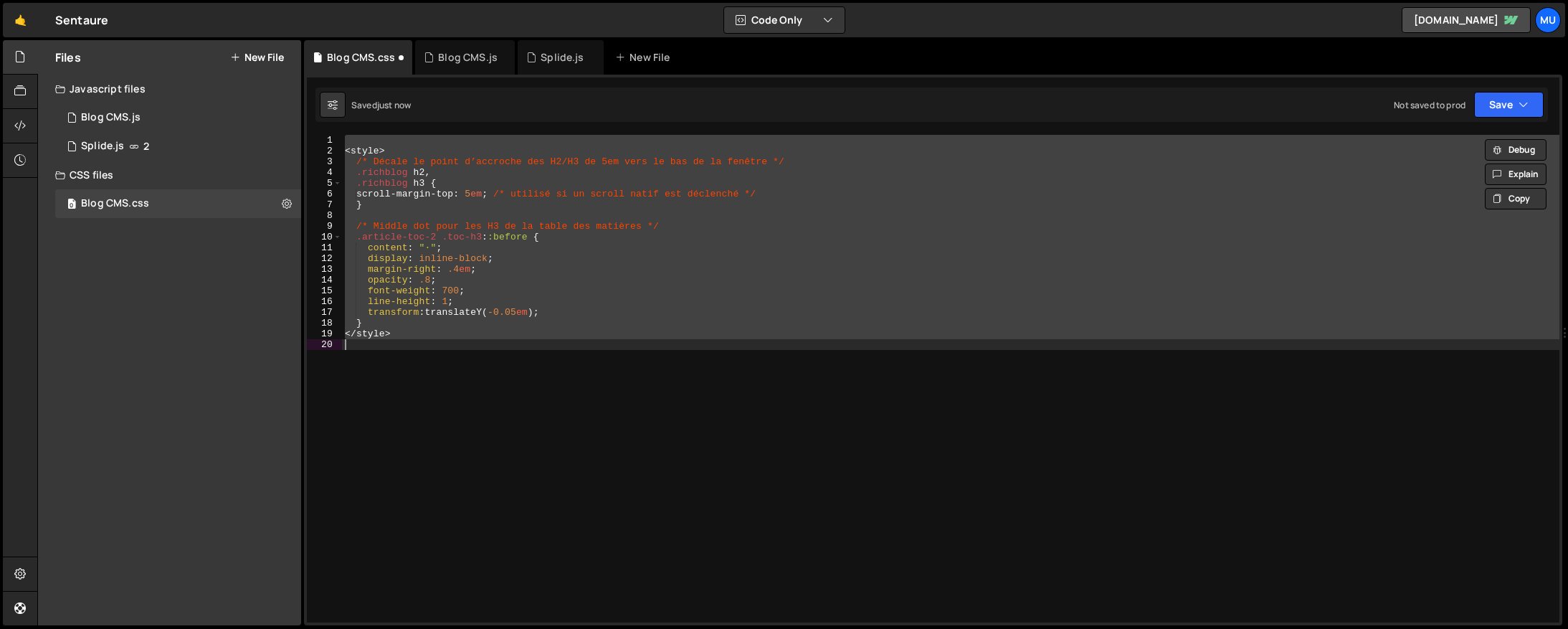
paste textarea
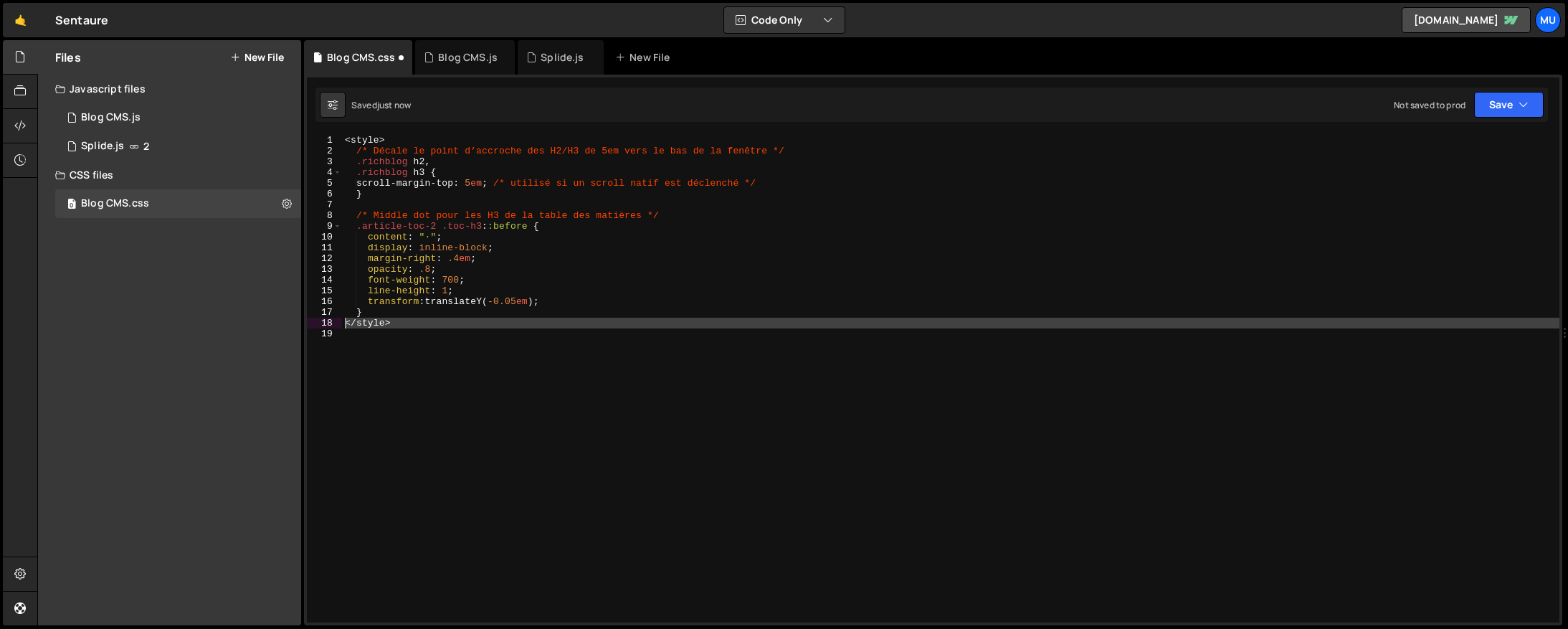
drag, startPoint x: 347, startPoint y: 330, endPoint x: 335, endPoint y: 324, distance: 13.4
click at [335, 324] on div "1 2 3 4 5 6 7 8 9 10 11 12 13 14 15 16 17 18 19 < style > /* Décale le point d’…" at bounding box center [933, 378] width 1253 height 488
type textarea "</style>"
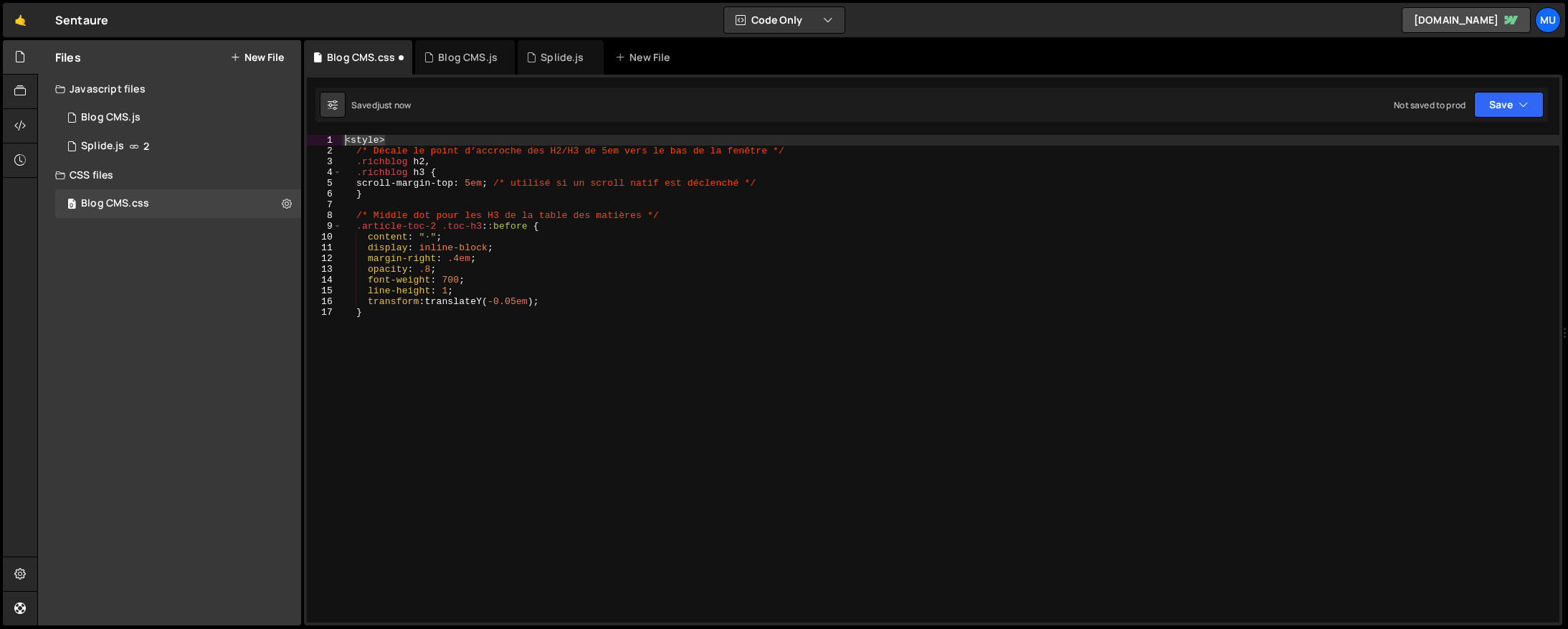
drag, startPoint x: 396, startPoint y: 141, endPoint x: 332, endPoint y: 137, distance: 64.1
click at [332, 137] on div "} 1 2 3 4 5 6 7 8 9 10 11 12 13 14 15 16 17 < style > /* Décale le point d’accr…" at bounding box center [933, 378] width 1253 height 488
type textarea "<style>"
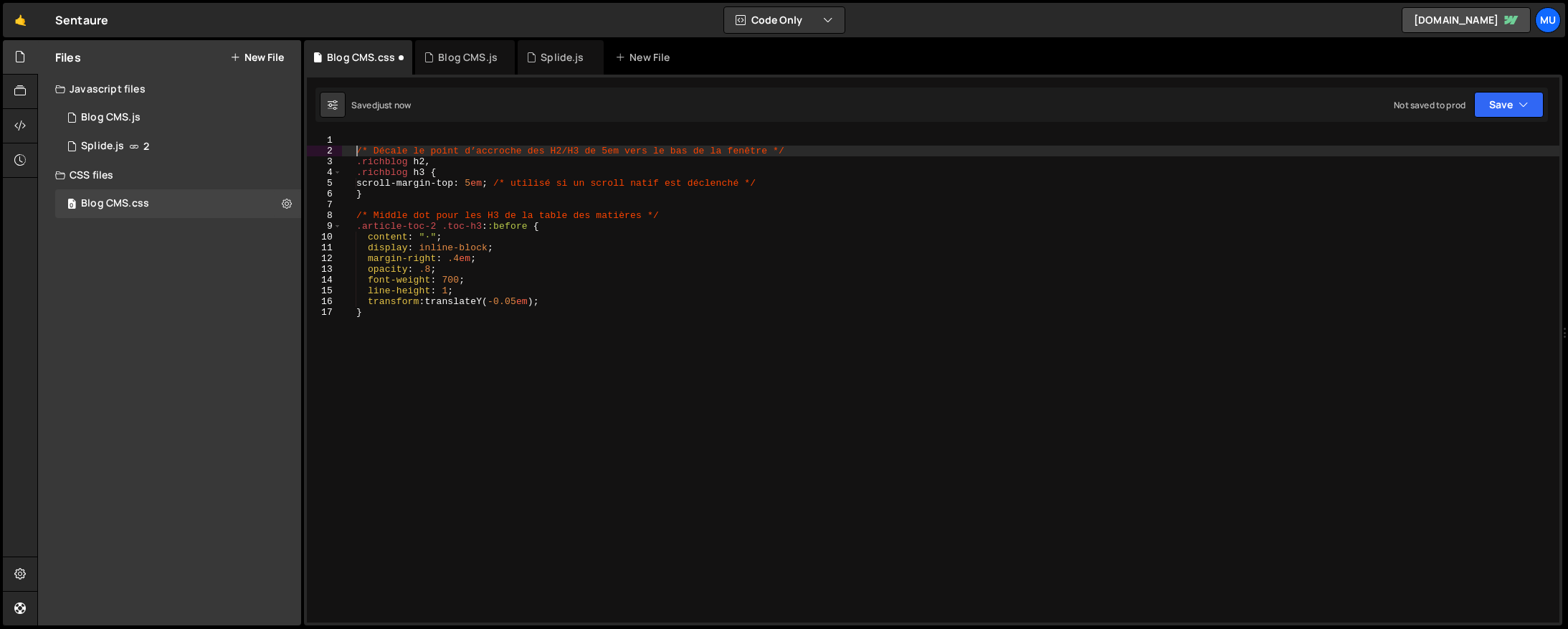
click at [355, 147] on div "/* Décale le point d’accroche des H2/H3 de 5em vers le bas de la fenêtre */ .ri…" at bounding box center [951, 389] width 1218 height 509
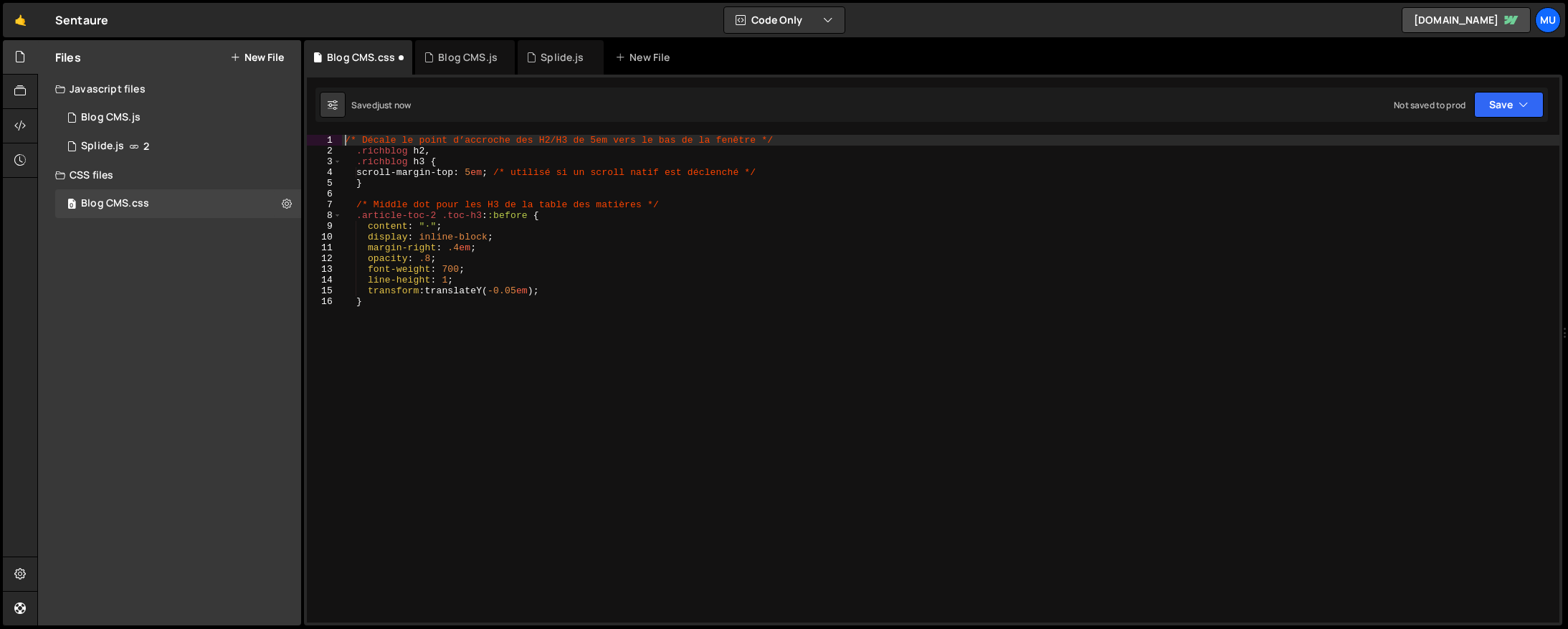
click at [1071, 298] on div "/* Décale le point d’accroche des H2/H3 de 5em vers le bas de la fenêtre */ .ri…" at bounding box center [951, 389] width 1218 height 509
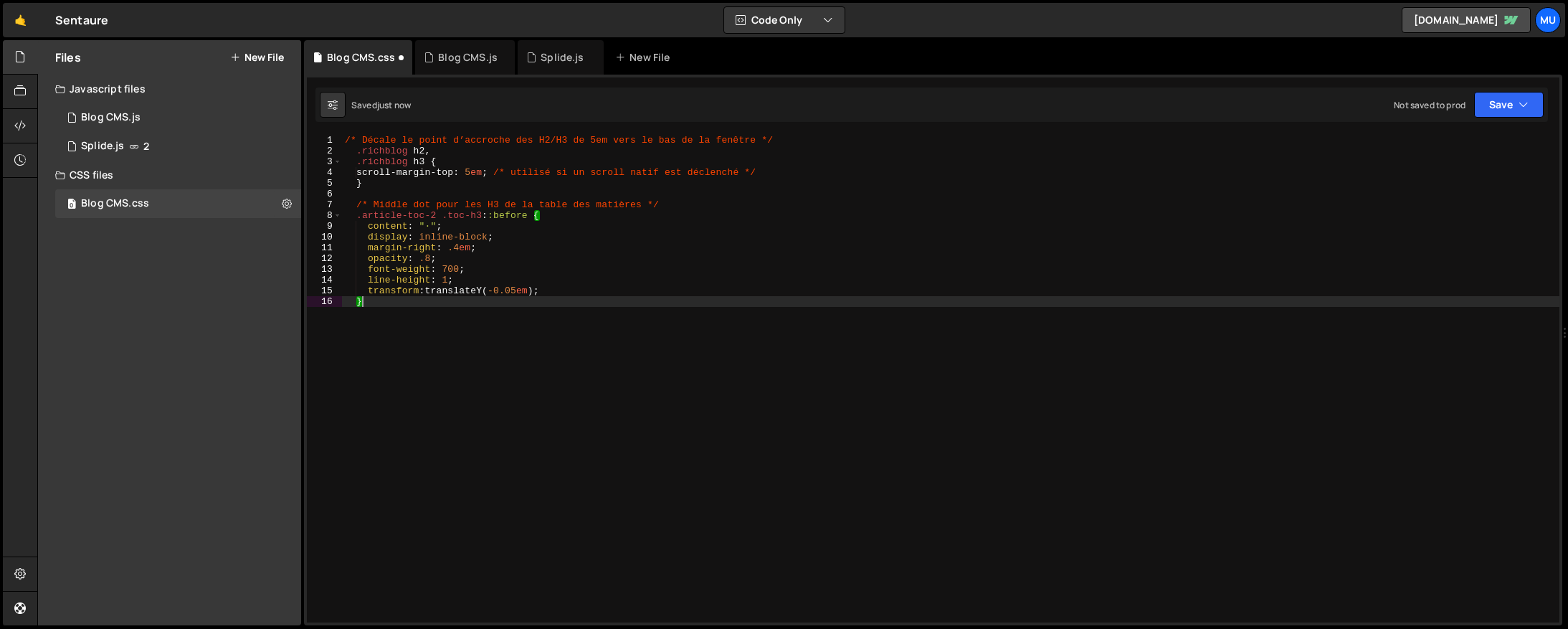
type textarea "transform: translateY(-0.05em);"
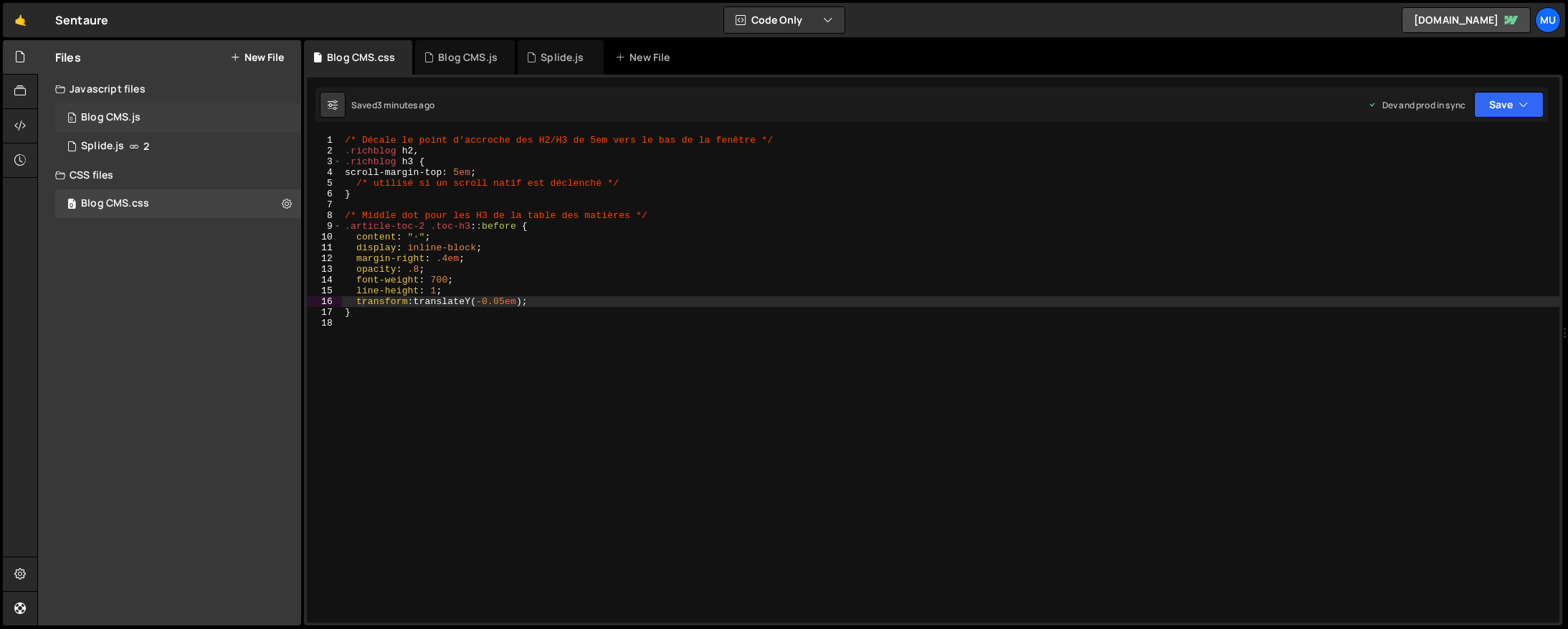
click at [166, 114] on div "0 Blog CMS.js 0" at bounding box center [179, 117] width 246 height 29
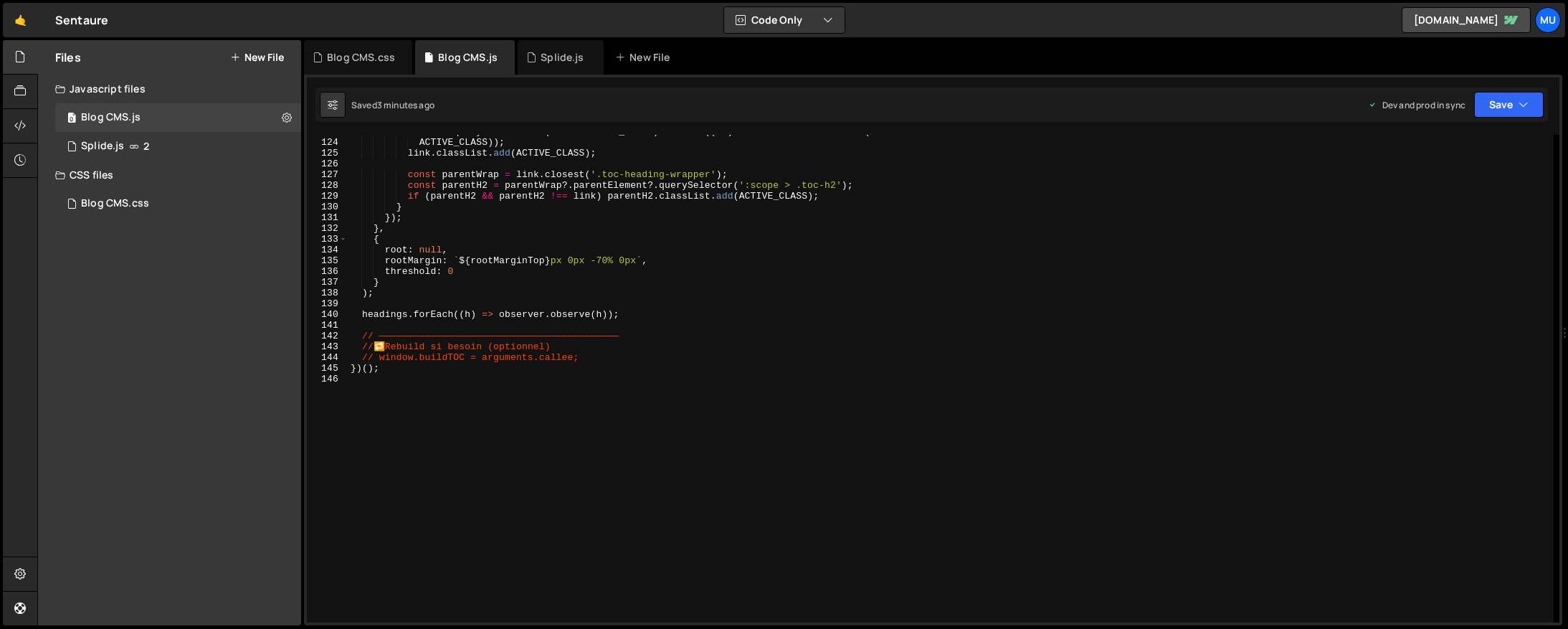
scroll to position [1322, 0]
click at [434, 431] on div "tocRoot . querySelectorAll ( '.' + ACTIVE_CLASS ) . forEach (( el ) => el . cla…" at bounding box center [951, 381] width 1206 height 509
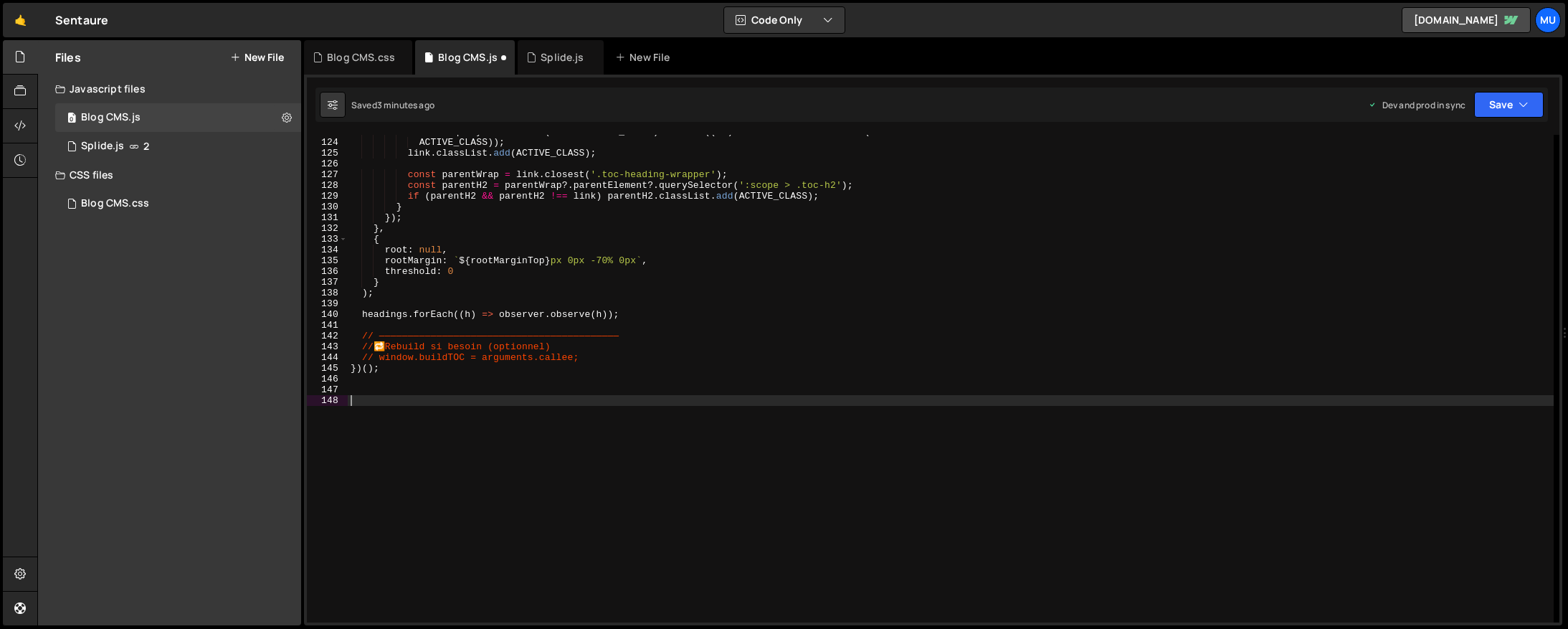
paste textarea "</script>"
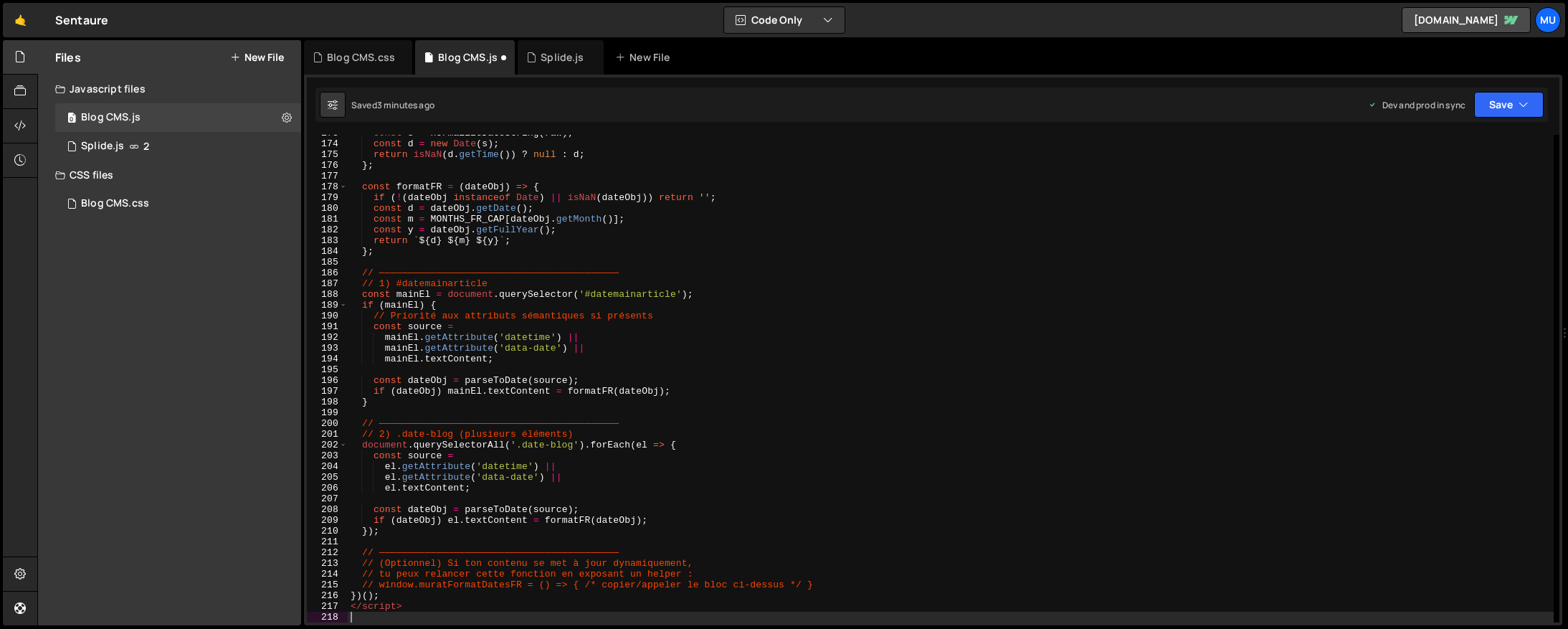
scroll to position [1938, 0]
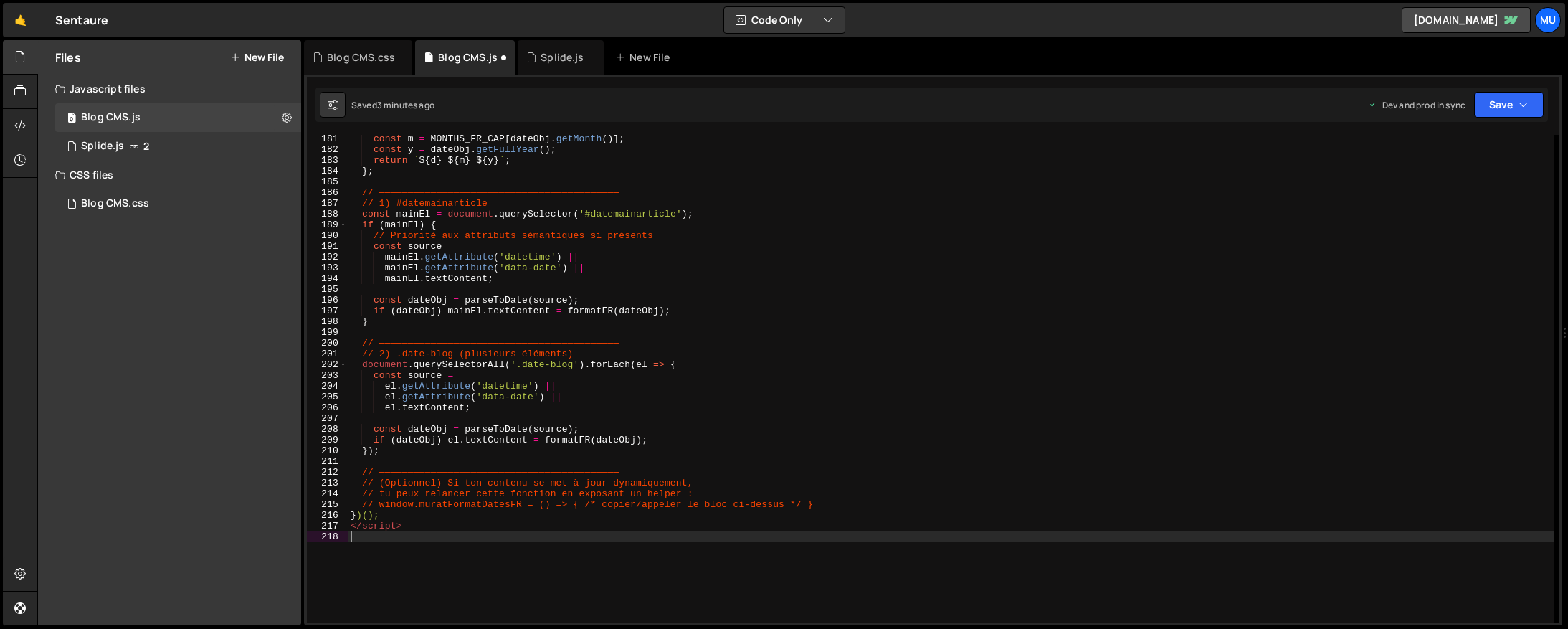
drag, startPoint x: 361, startPoint y: 545, endPoint x: 350, endPoint y: 530, distance: 18.6
click at [350, 530] on div "const m = MONTHS_FR_CAP [ dateObj . getMonth ( )] ; const y = dateObj . getFull…" at bounding box center [951, 388] width 1206 height 509
type textarea "</script>"
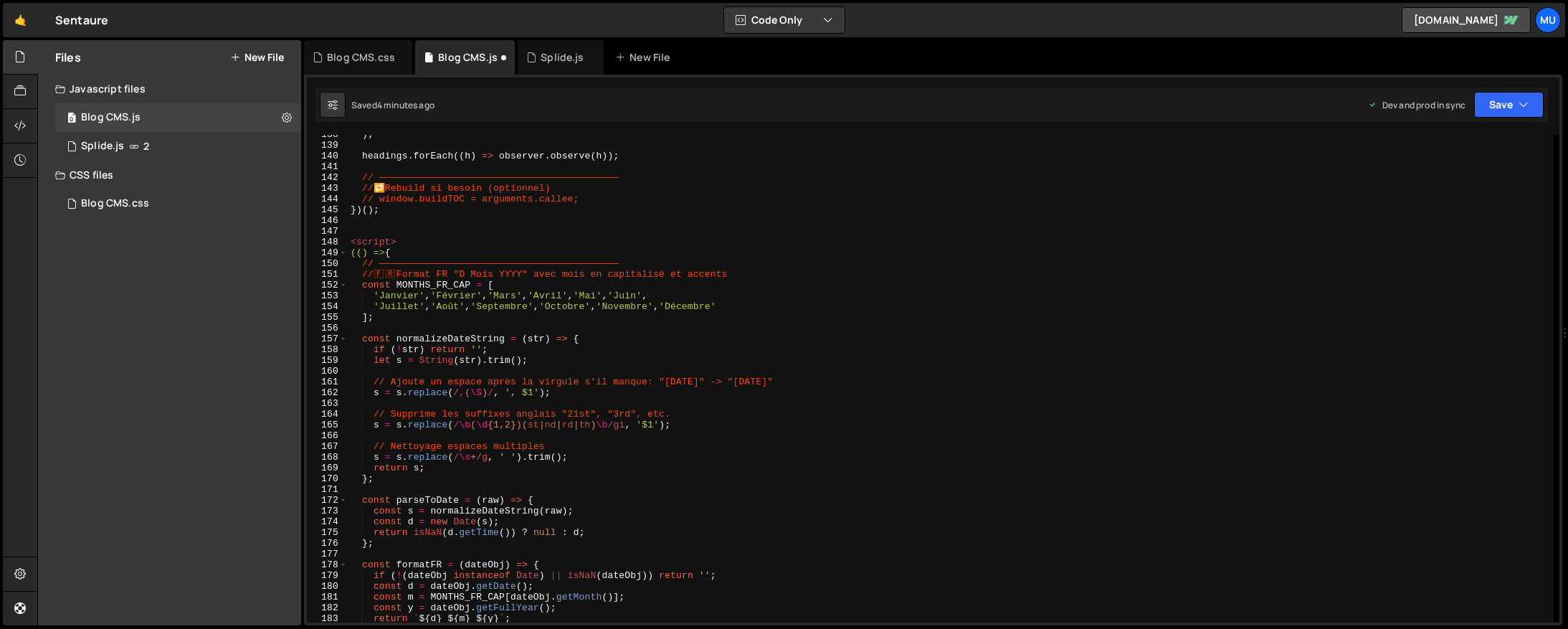
scroll to position [1291, 0]
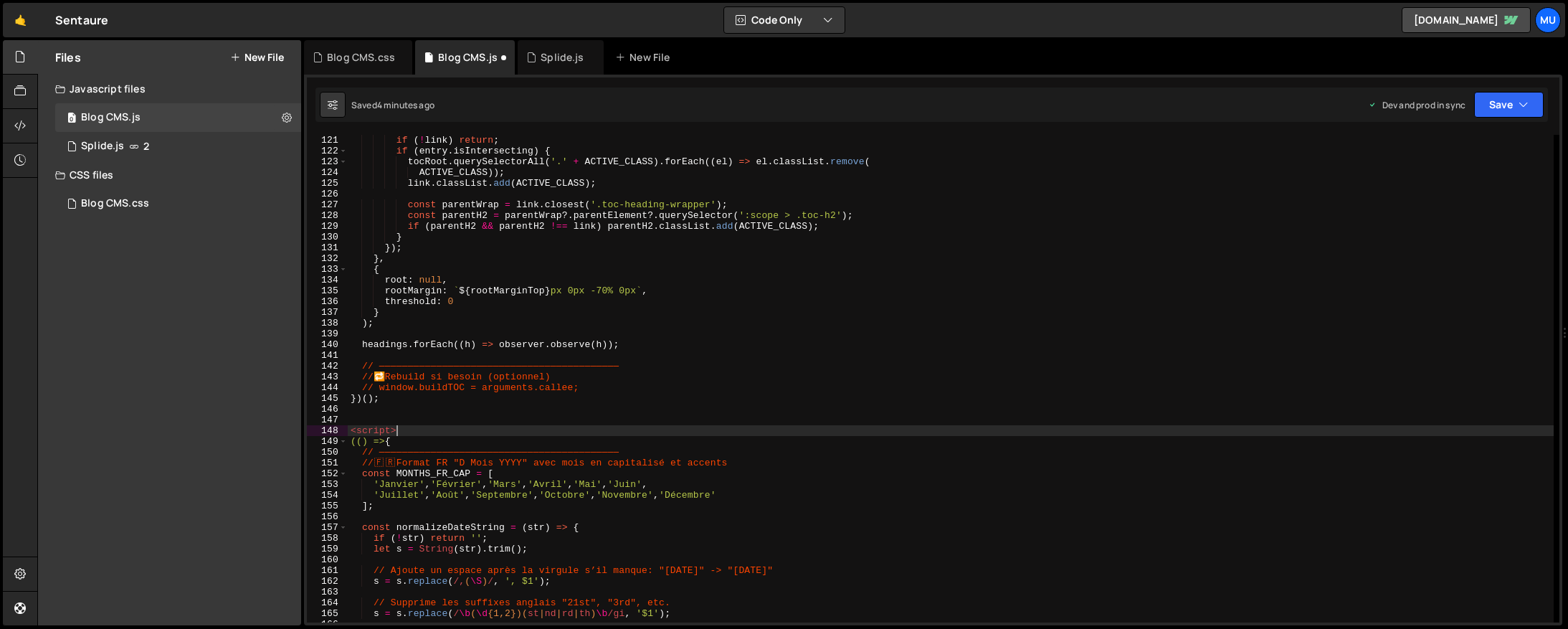
drag, startPoint x: 411, startPoint y: 429, endPoint x: 327, endPoint y: 427, distance: 84.0
click at [327, 427] on div "})(); 120 121 122 123 124 125 126 127 128 129 130 131 132 133 134 135 136 137 1…" at bounding box center [933, 378] width 1253 height 488
type textarea "<script>"
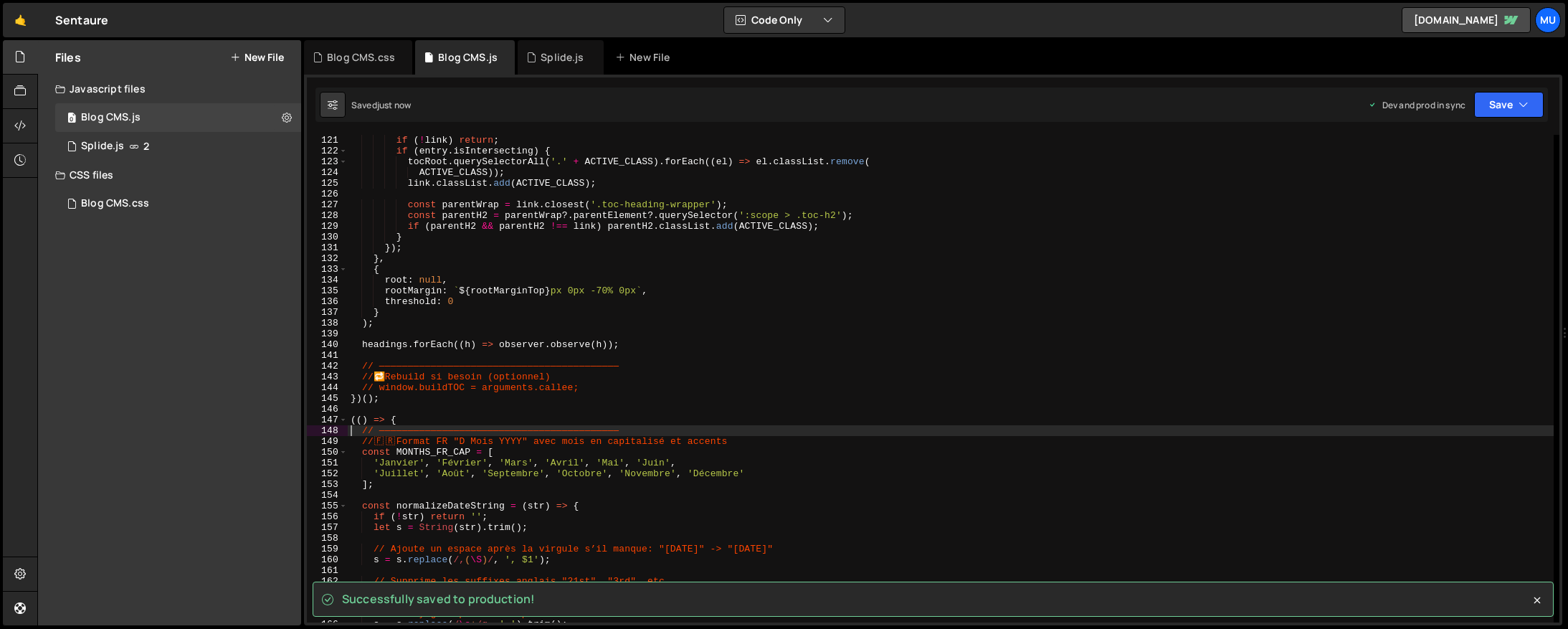
type textarea "// ——————————————————————————————————————————"
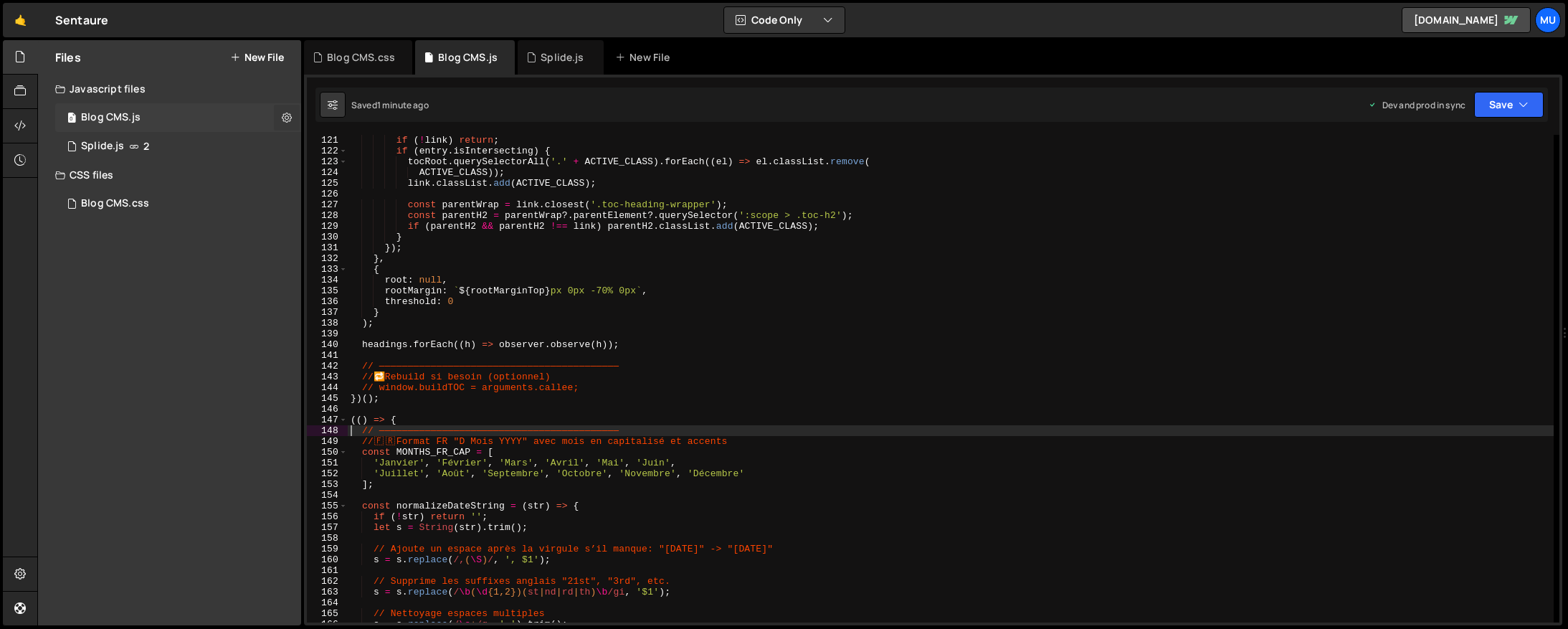
click at [288, 117] on icon at bounding box center [287, 117] width 10 height 14
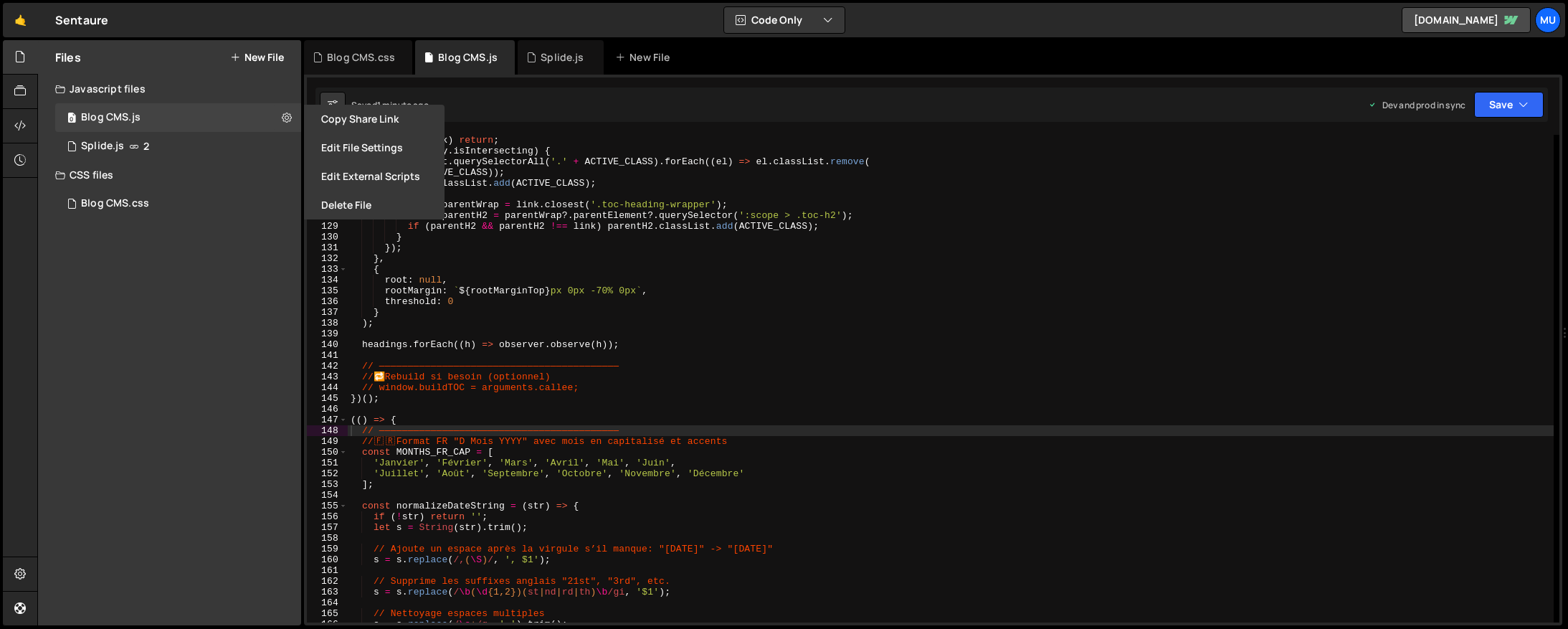
click at [206, 342] on div "Files New File Javascript files 0 Blog CMS.js 0 1 Splide.js 2 CSS files 0 Blog …" at bounding box center [169, 332] width 263 height 586
click at [223, 312] on div "Files New File Javascript files 0 Blog CMS.js 0 1 Splide.js 2 CSS files 0 Blog …" at bounding box center [169, 332] width 263 height 586
click at [370, 117] on button "Copy share link" at bounding box center [375, 119] width 140 height 29
click at [199, 333] on div "Files New File Javascript files 0 Blog CMS.js 0 1 Splide.js 2 CSS files 0 Blog …" at bounding box center [169, 332] width 263 height 586
click at [259, 60] on button "New File" at bounding box center [257, 57] width 54 height 11
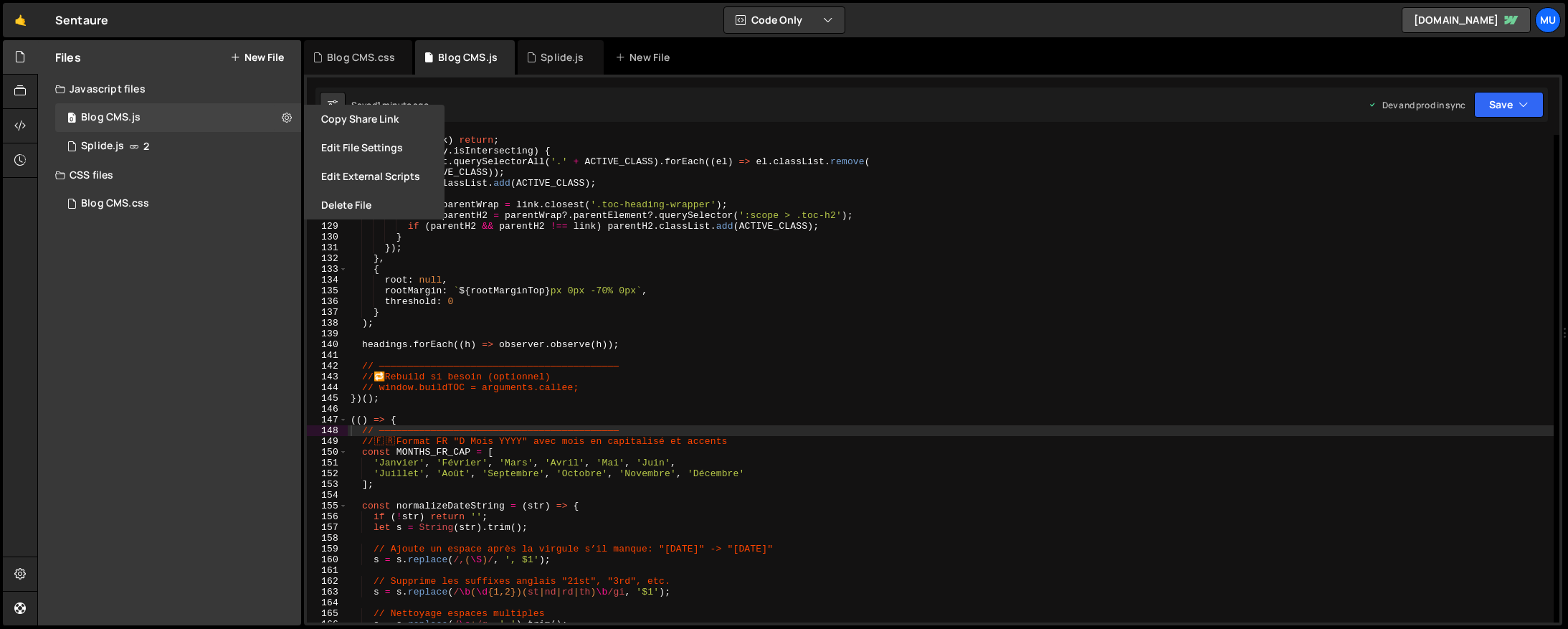
checkbox input "false"
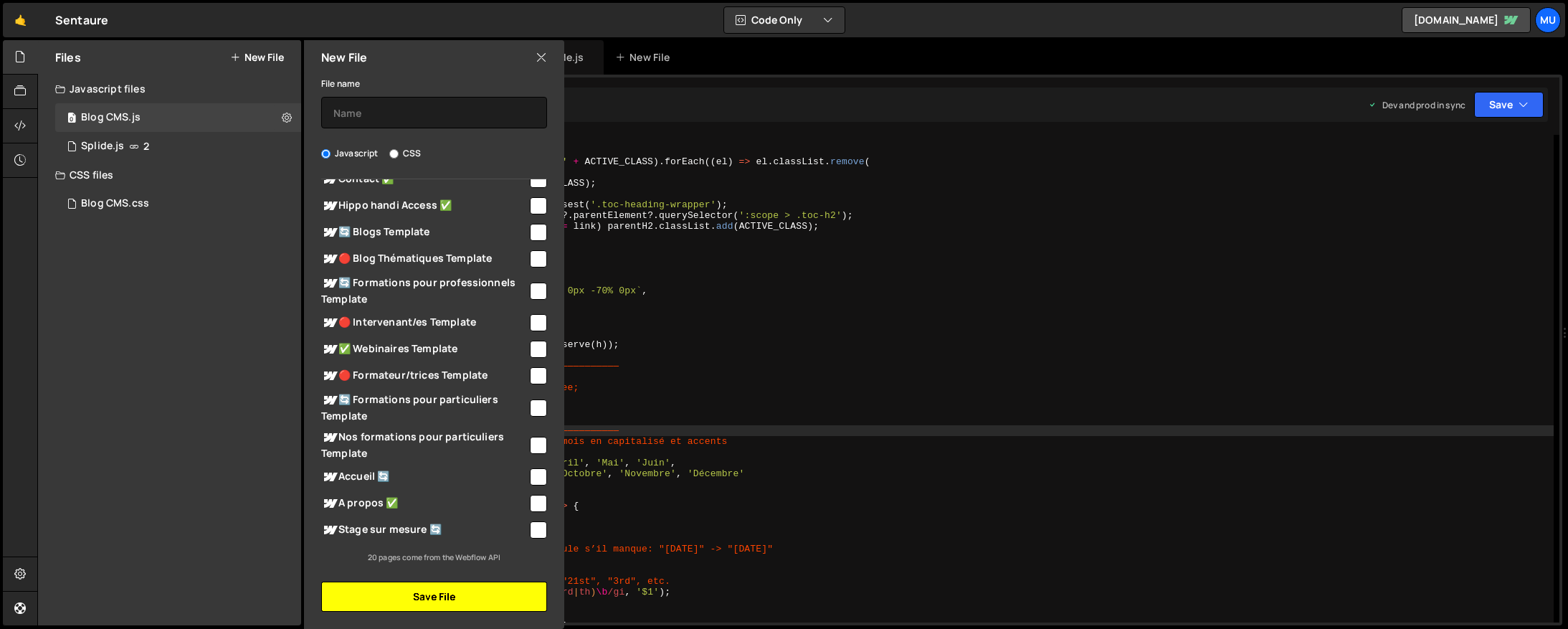
click at [444, 591] on button "Save File" at bounding box center [434, 597] width 225 height 30
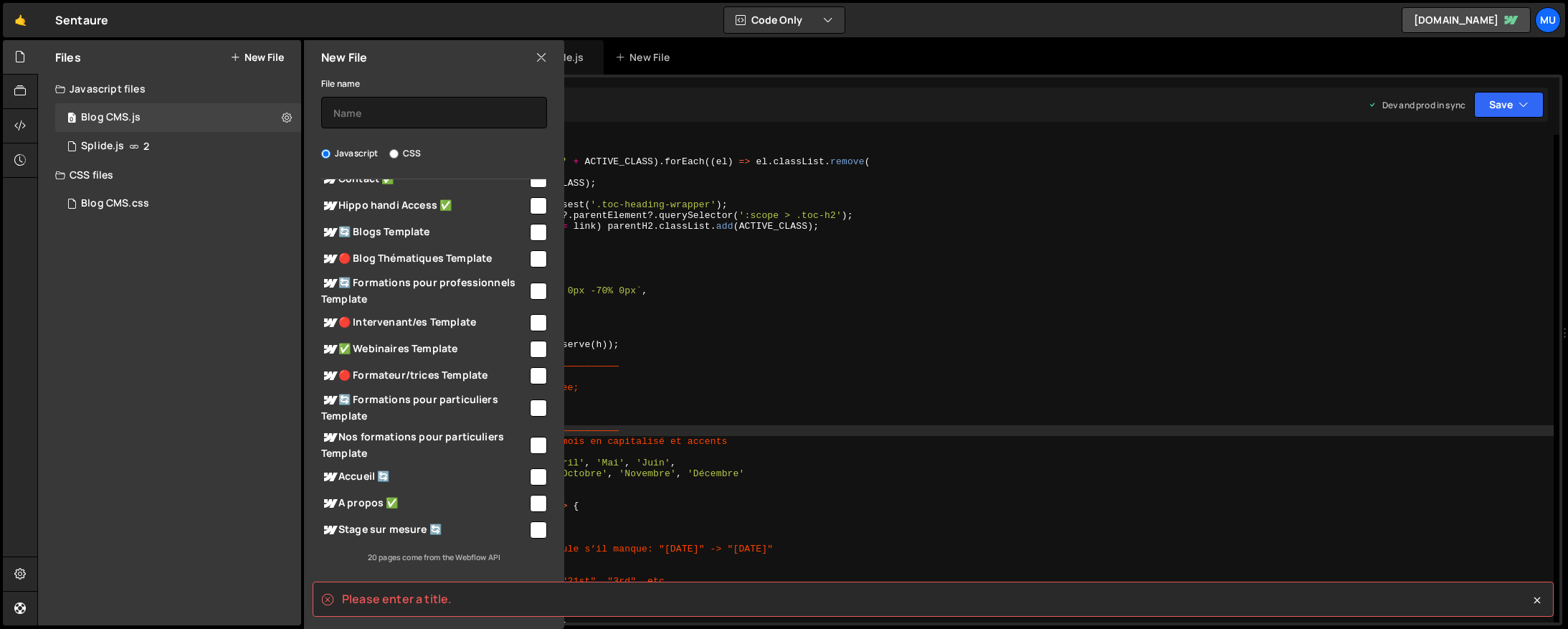
scroll to position [221, 0]
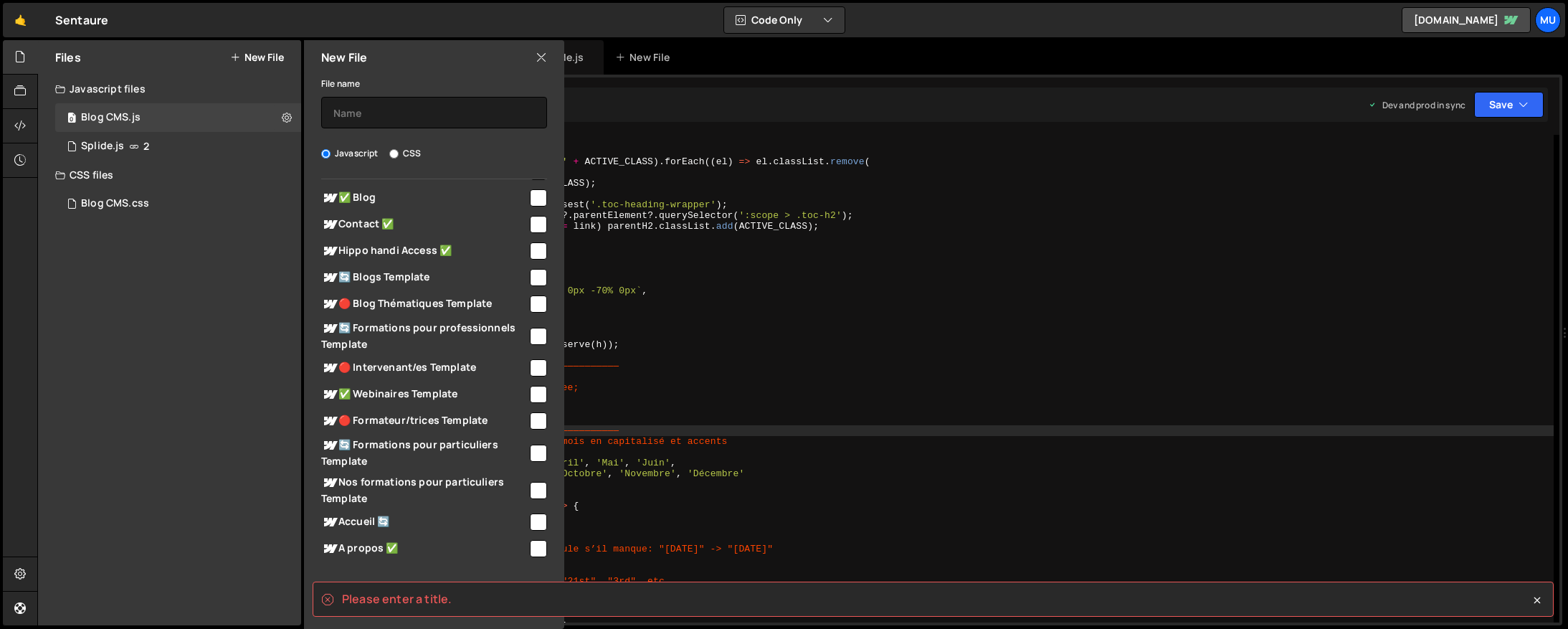
click at [402, 193] on span "✅ Blog" at bounding box center [424, 198] width 206 height 17
checkbox input "true"
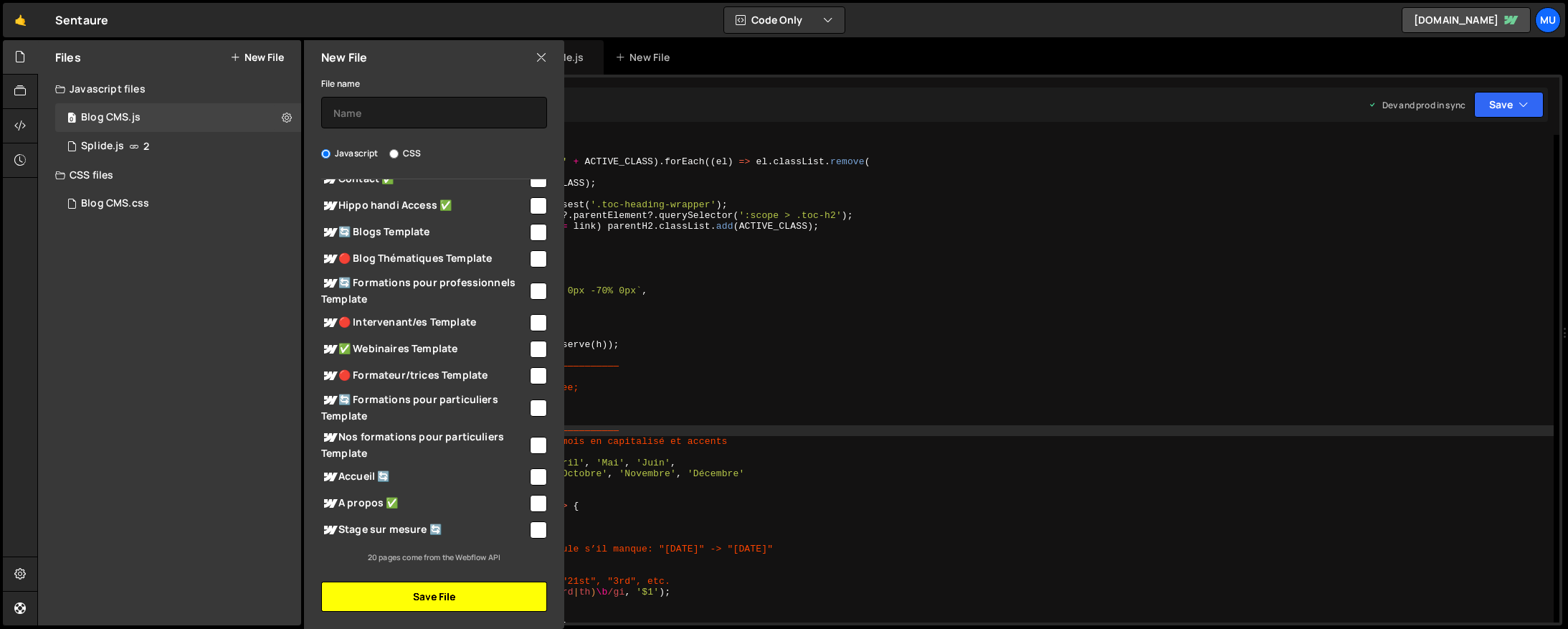
drag, startPoint x: 391, startPoint y: 593, endPoint x: 502, endPoint y: 571, distance: 113.2
click at [391, 593] on button "Save File" at bounding box center [434, 597] width 225 height 30
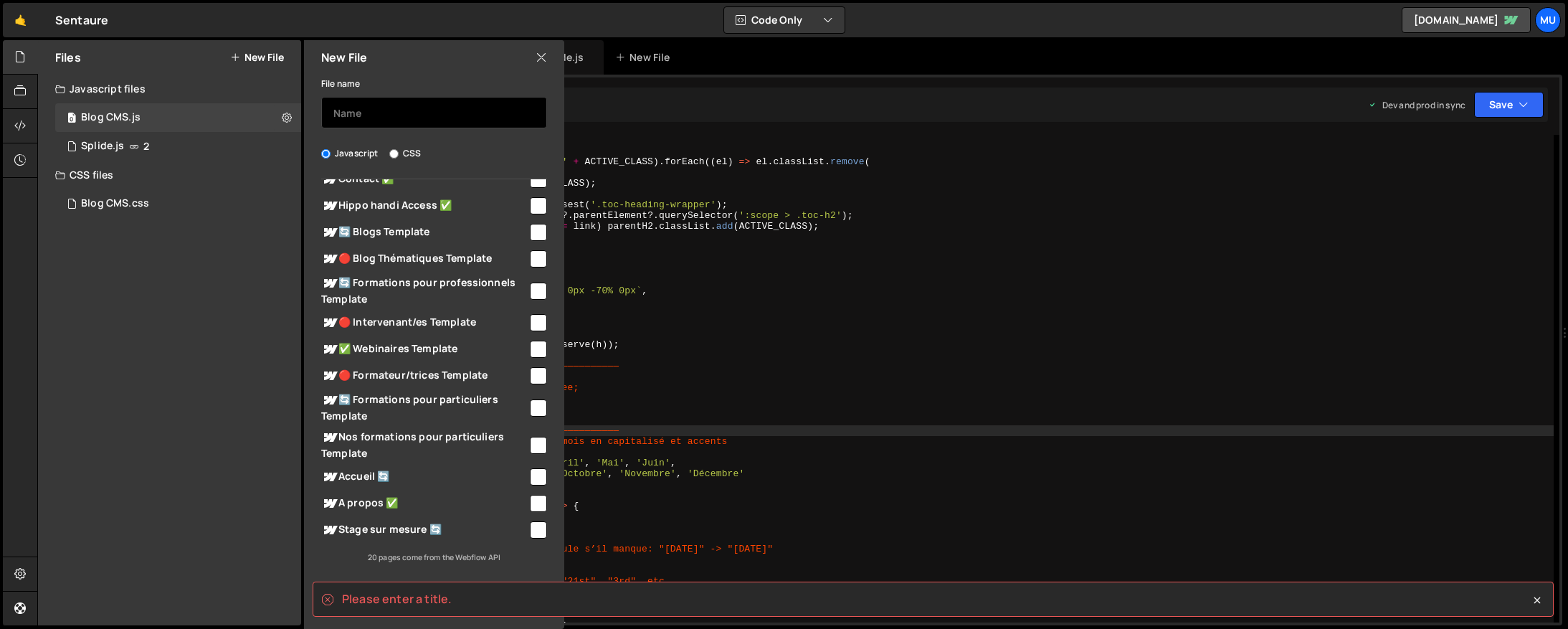
click at [415, 113] on input "text" at bounding box center [434, 113] width 225 height 31
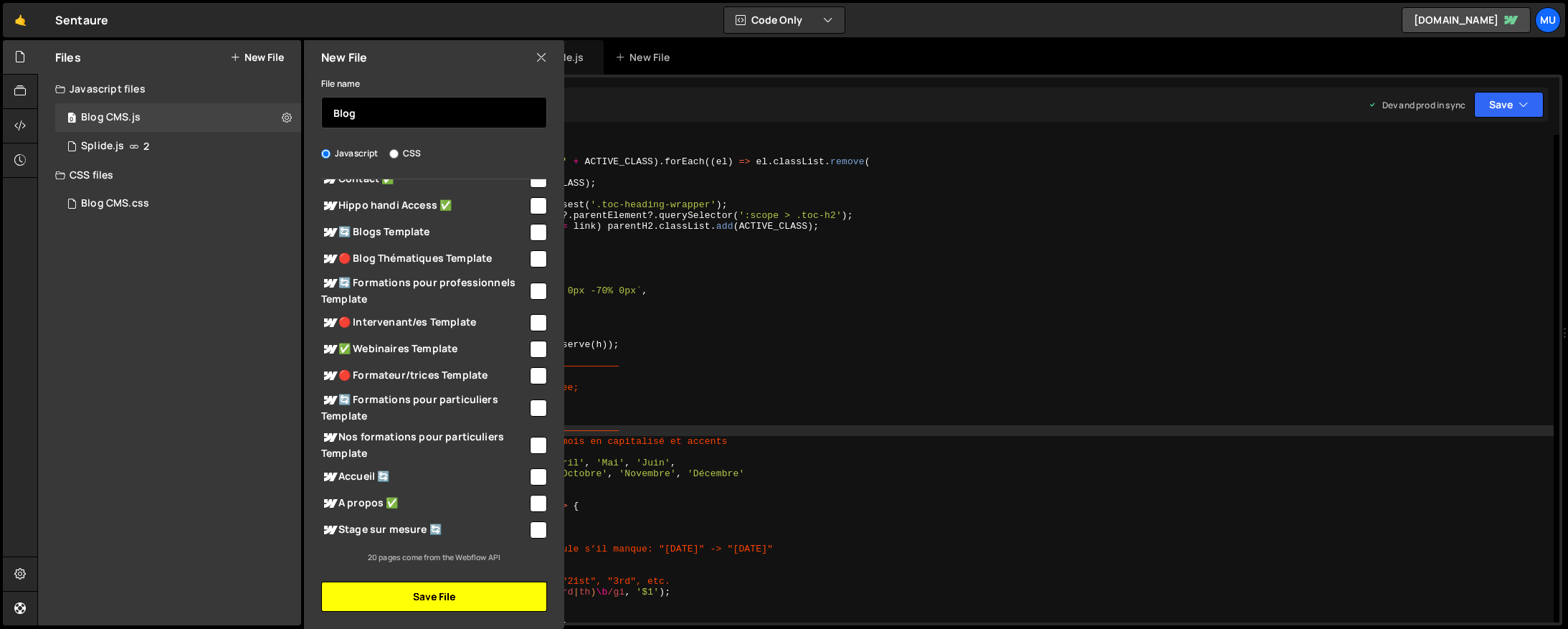
type input "Blog"
click at [442, 594] on button "Save File" at bounding box center [434, 597] width 225 height 30
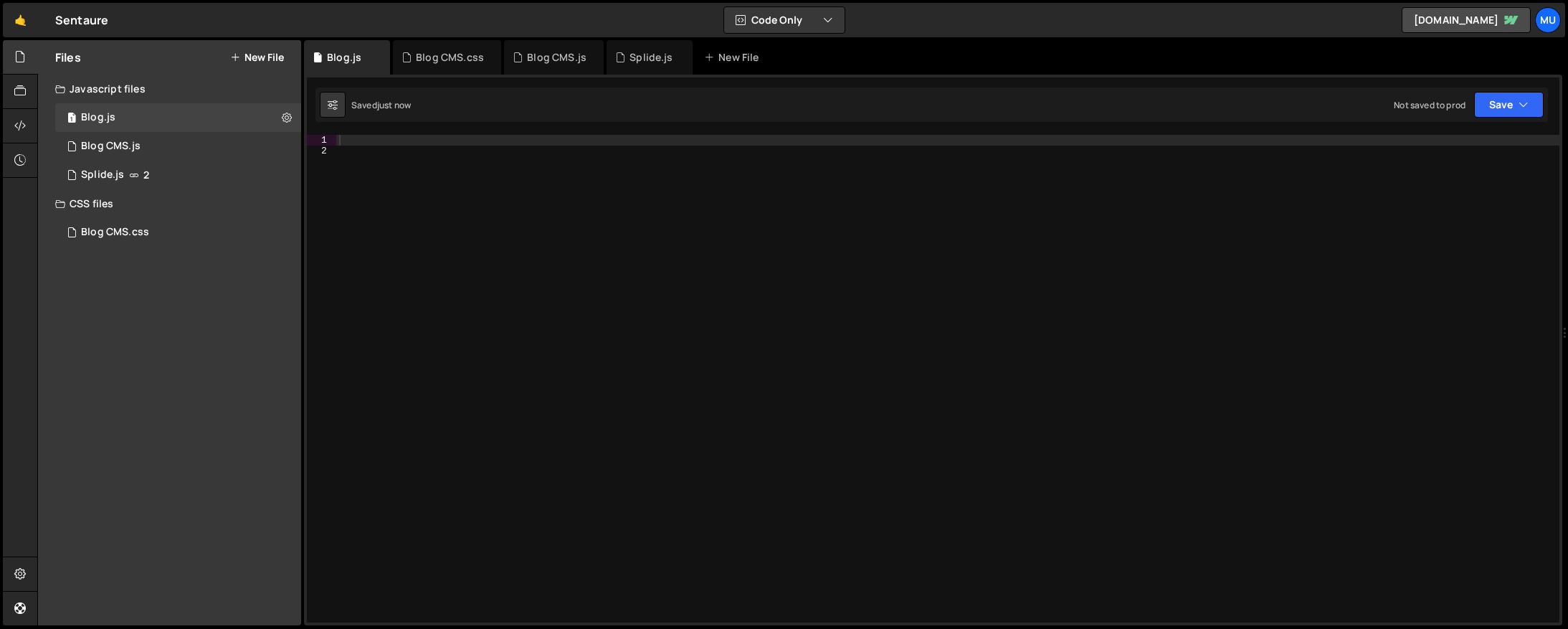
click at [839, 252] on div at bounding box center [948, 389] width 1224 height 509
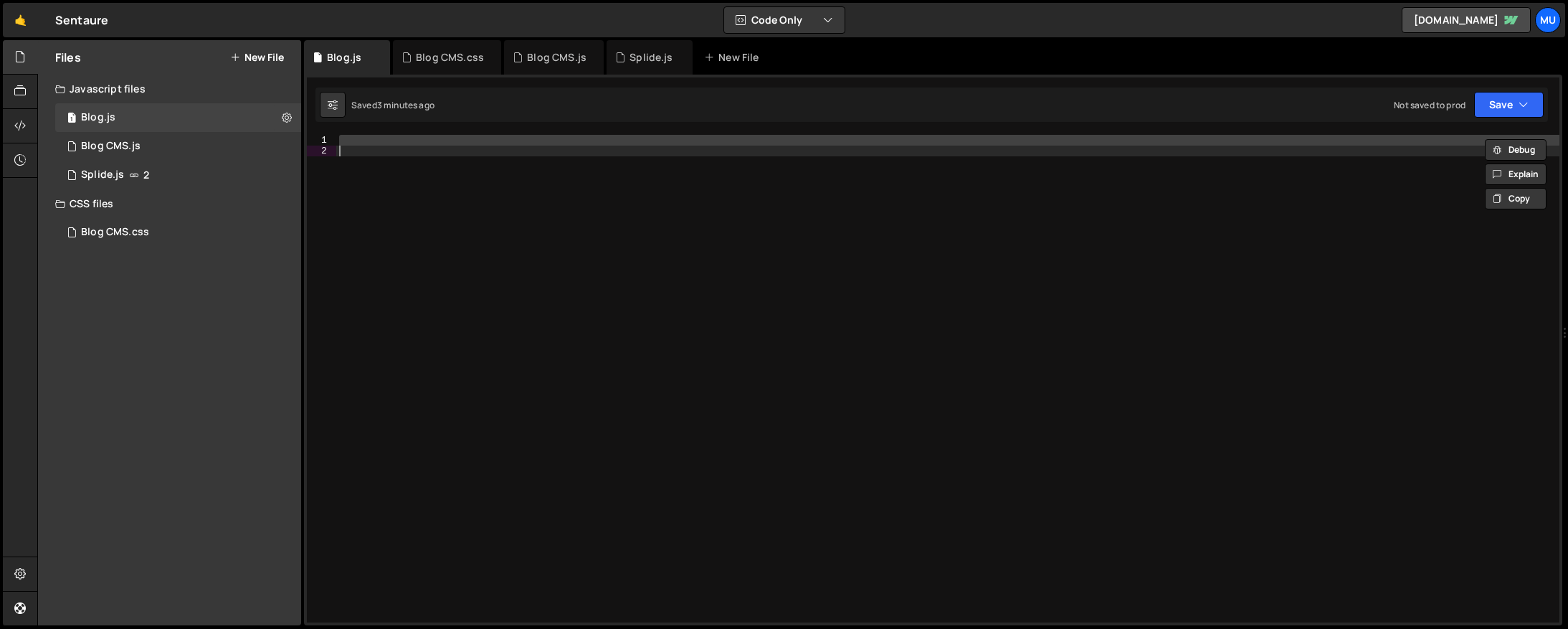
click at [725, 285] on div at bounding box center [948, 378] width 1224 height 488
paste textarea
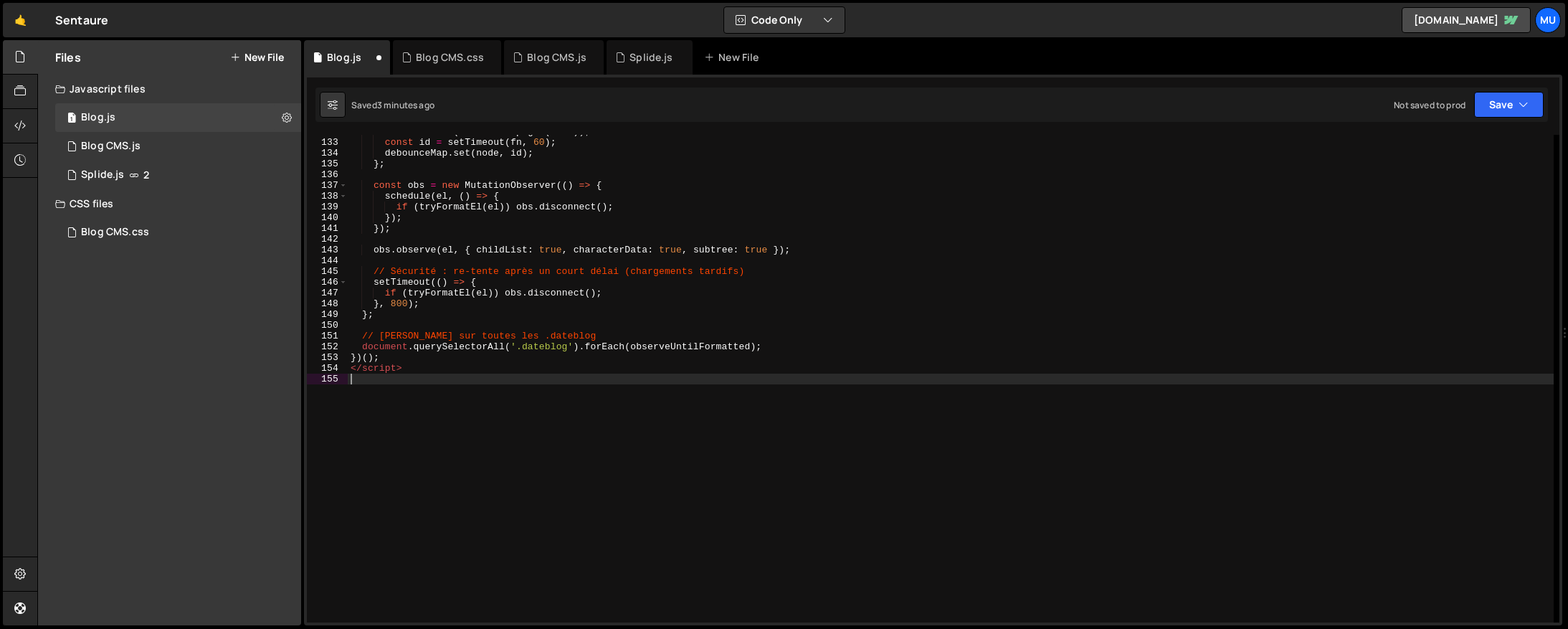
scroll to position [1408, 0]
type textarea "</script"
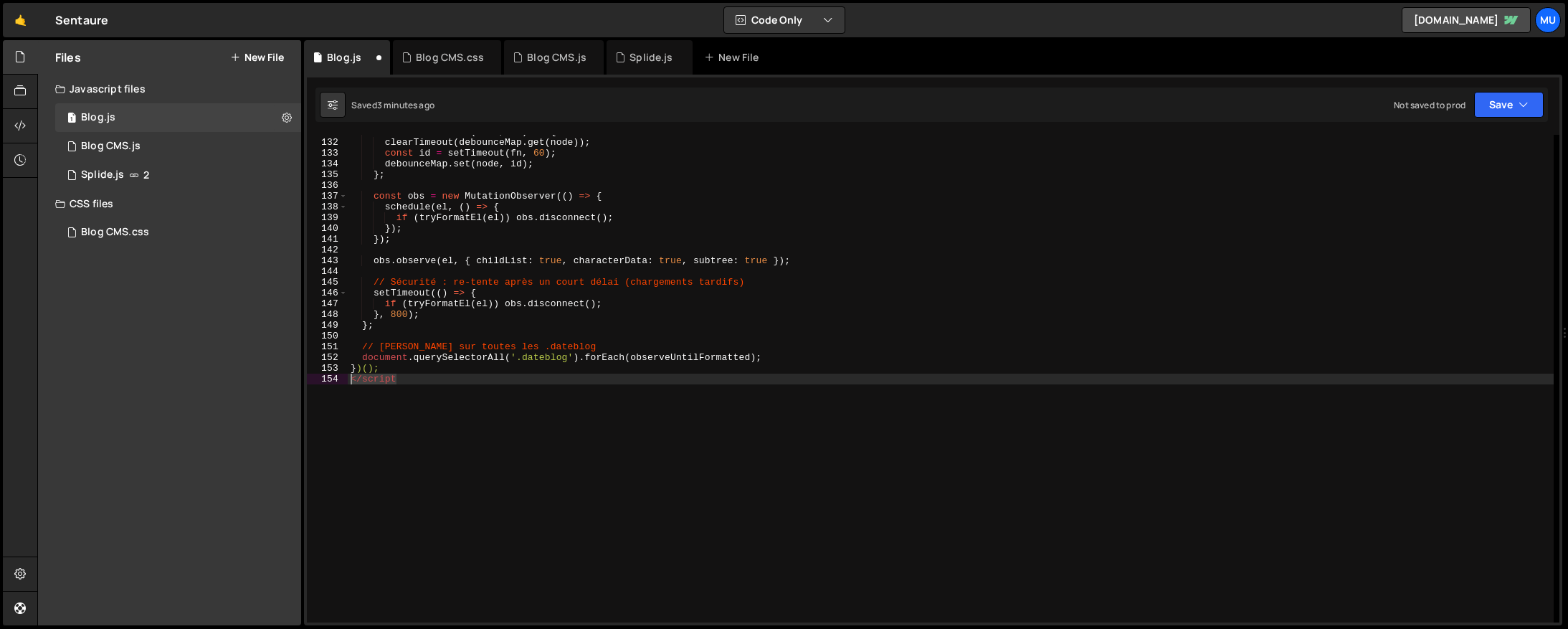
drag, startPoint x: 396, startPoint y: 381, endPoint x: 348, endPoint y: 380, distance: 48.0
click at [348, 380] on div "const schedule = ( node , fn ) => { clearTimeout ( debounceMap . get ( node )) …" at bounding box center [951, 381] width 1206 height 509
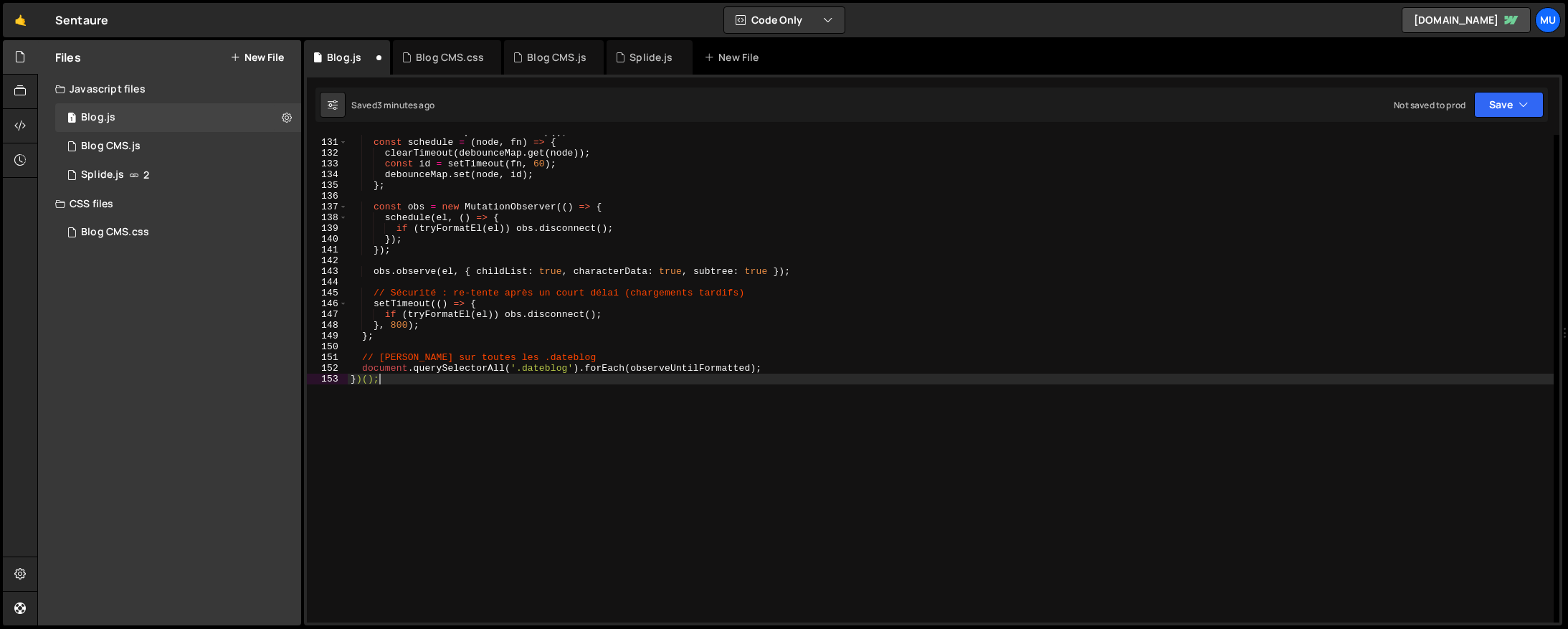
scroll to position [0, 0]
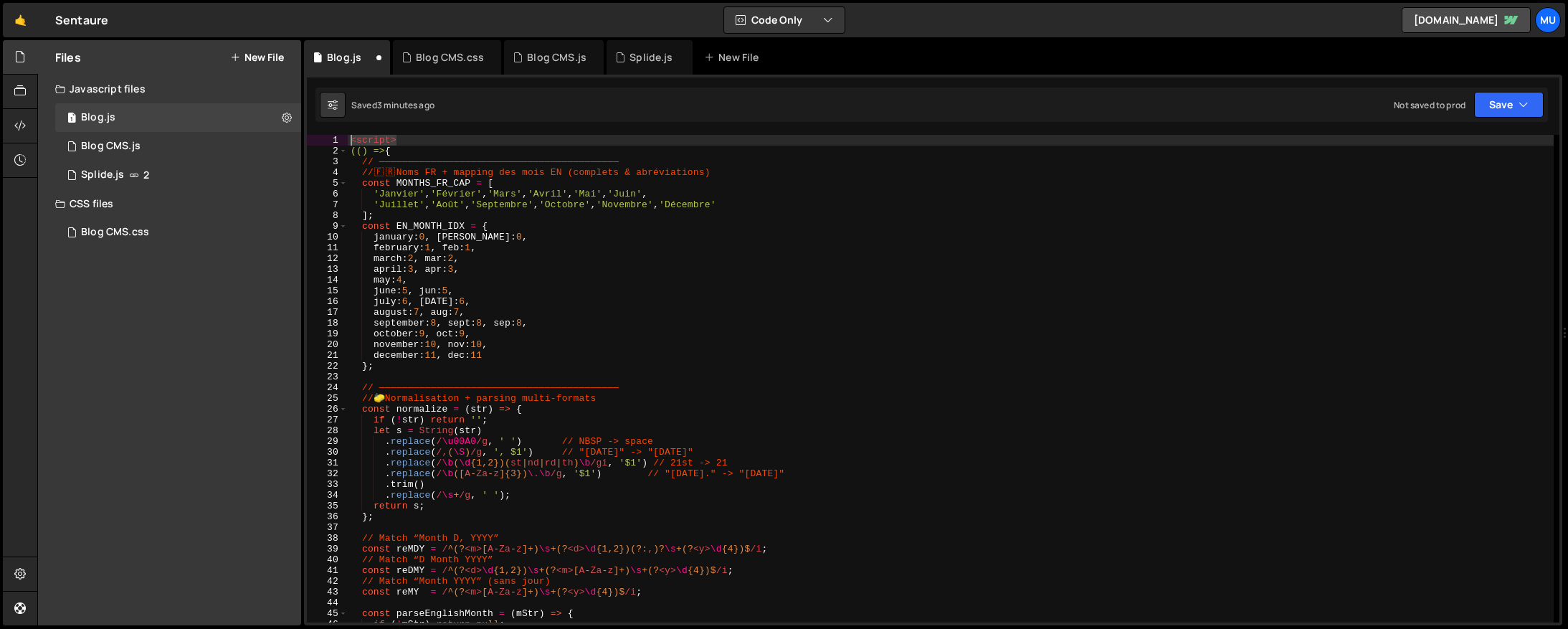
drag, startPoint x: 404, startPoint y: 138, endPoint x: 339, endPoint y: 139, distance: 65.0
click at [331, 134] on div "1 2 3 4 5 6 7 8 9 10 11 12 13 14 15 16 17 18 19 20 21 22 23 24 25 26 27 28 29 3…" at bounding box center [933, 350] width 1258 height 551
type textarea "<script>"
click at [350, 147] on div "(( ) => { // —————————————————————————————————————————— // 🇫 🇷 Noms FR + mappin…" at bounding box center [951, 389] width 1206 height 509
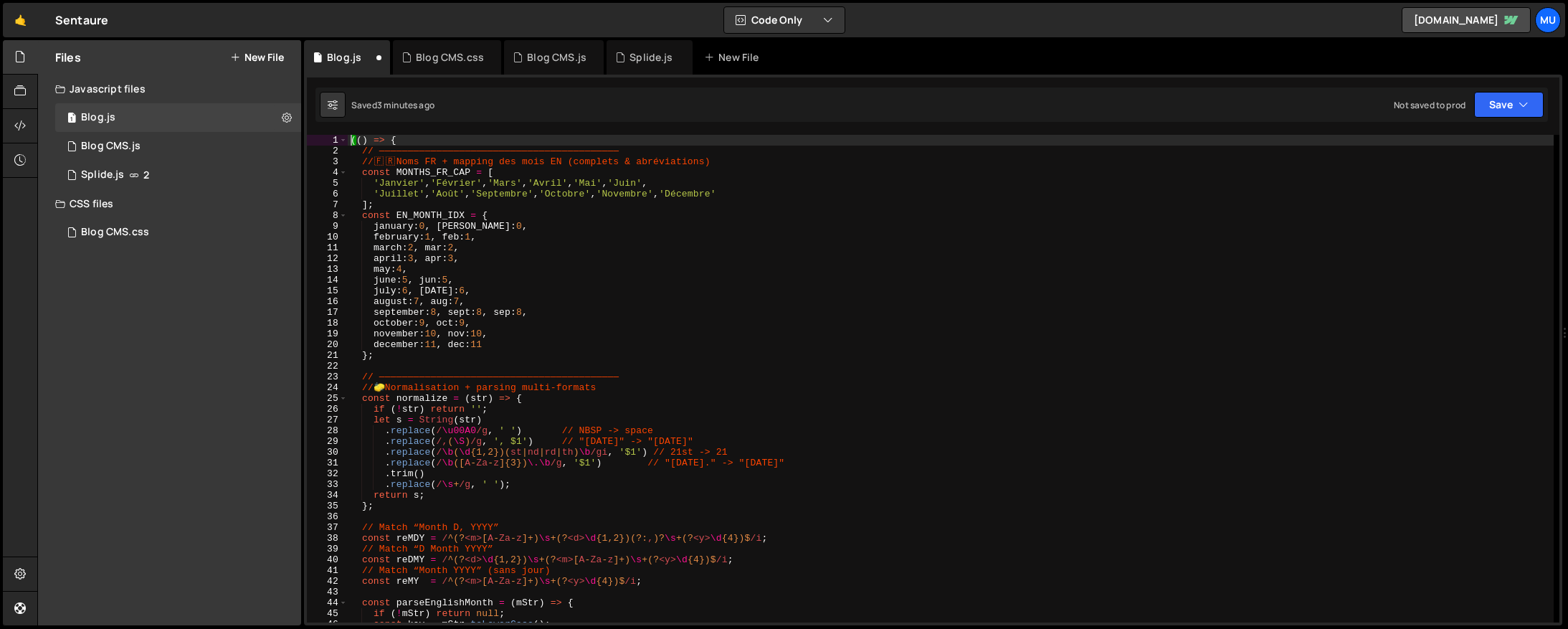
click at [573, 154] on div "(( ) => { // —————————————————————————————————————————— // 🇫 🇷 Noms FR + mappin…" at bounding box center [951, 389] width 1206 height 509
type textarea "// ——————————————————————————————————————————"
